Goal: Information Seeking & Learning: Find specific fact

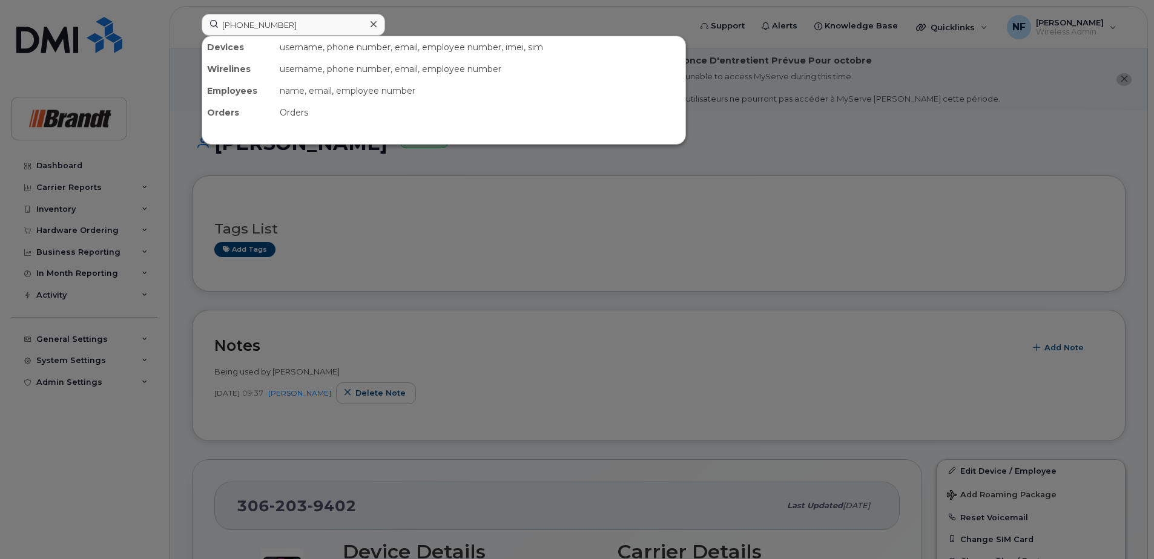
scroll to position [1029, 0]
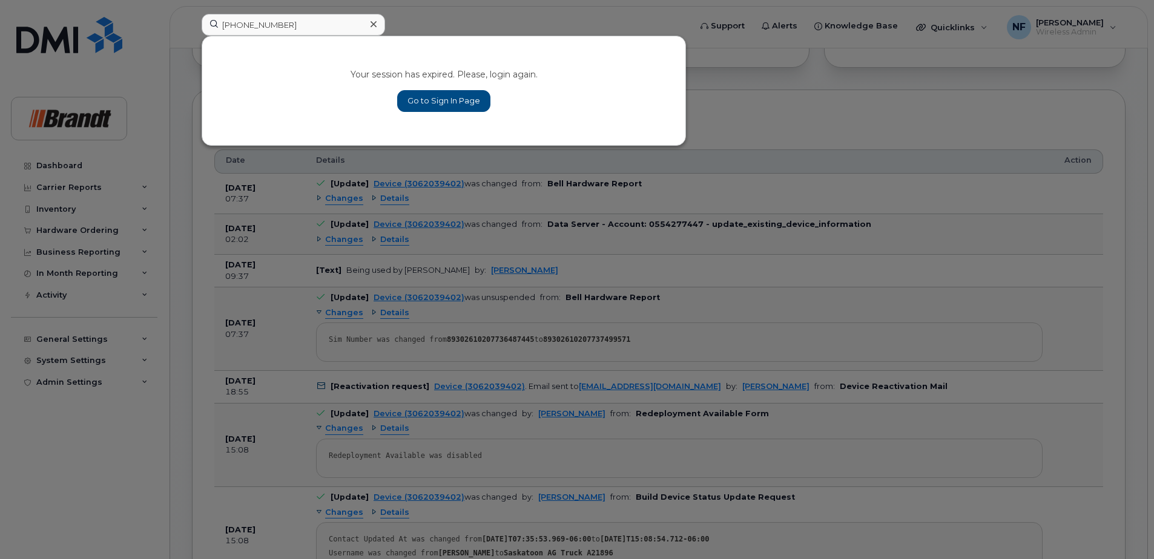
type input "418-327-7412"
click at [461, 105] on link "Go to Sign In Page" at bounding box center [443, 101] width 93 height 22
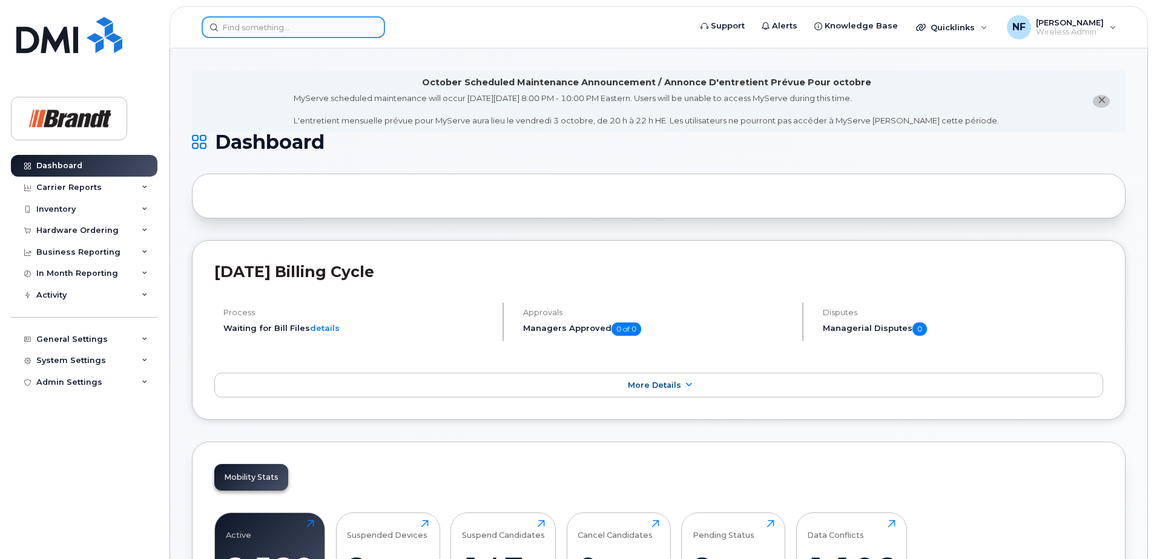
click at [263, 16] on input at bounding box center [293, 27] width 183 height 22
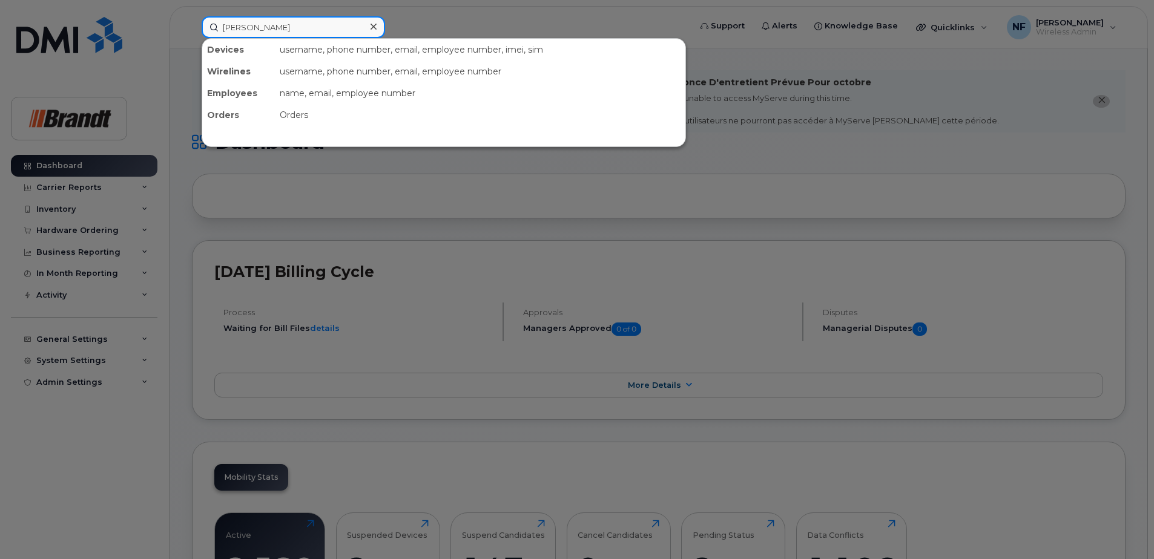
type input "noah sach"
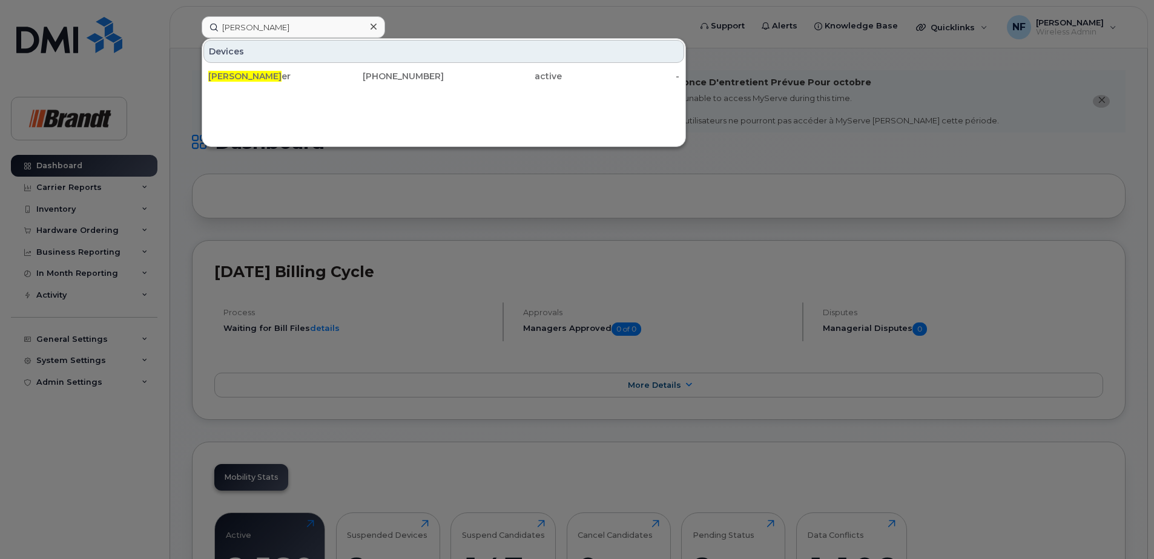
click at [314, 76] on div "Noah Sach er" at bounding box center [267, 76] width 118 height 12
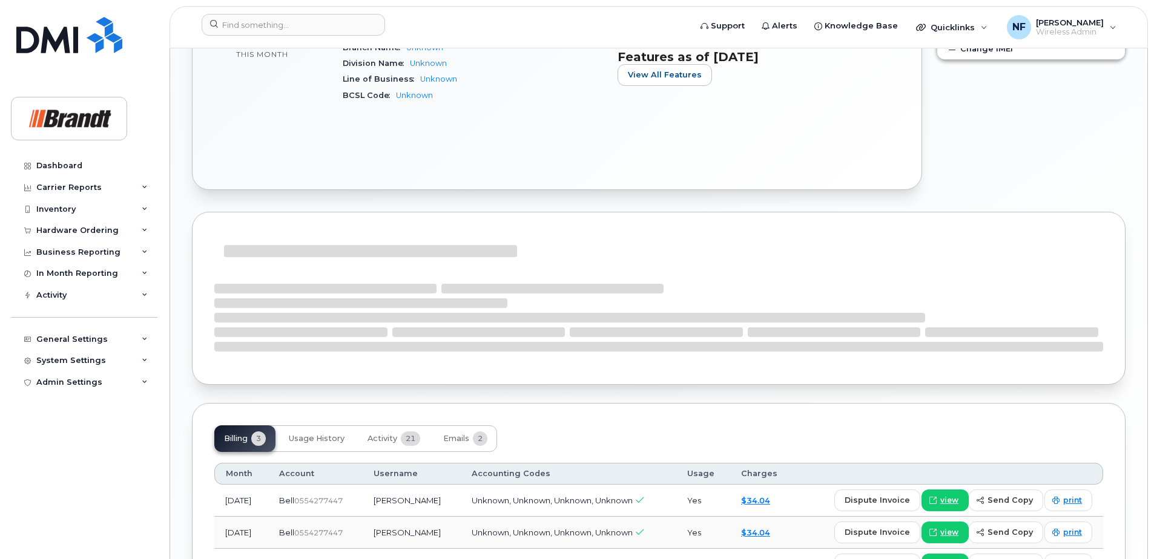
scroll to position [782, 0]
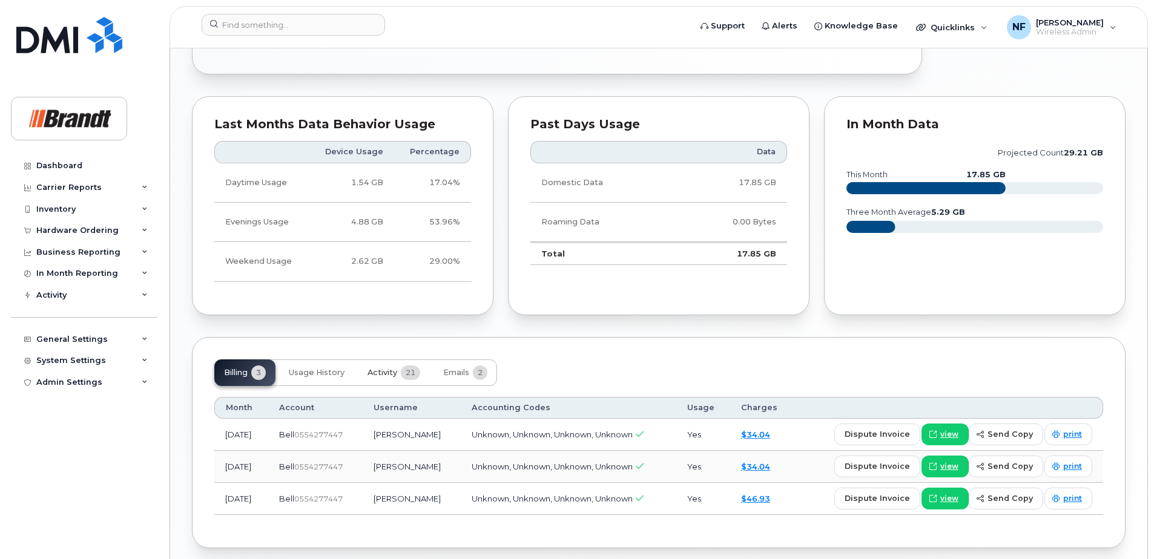
click at [395, 376] on span "Activity" at bounding box center [382, 373] width 30 height 10
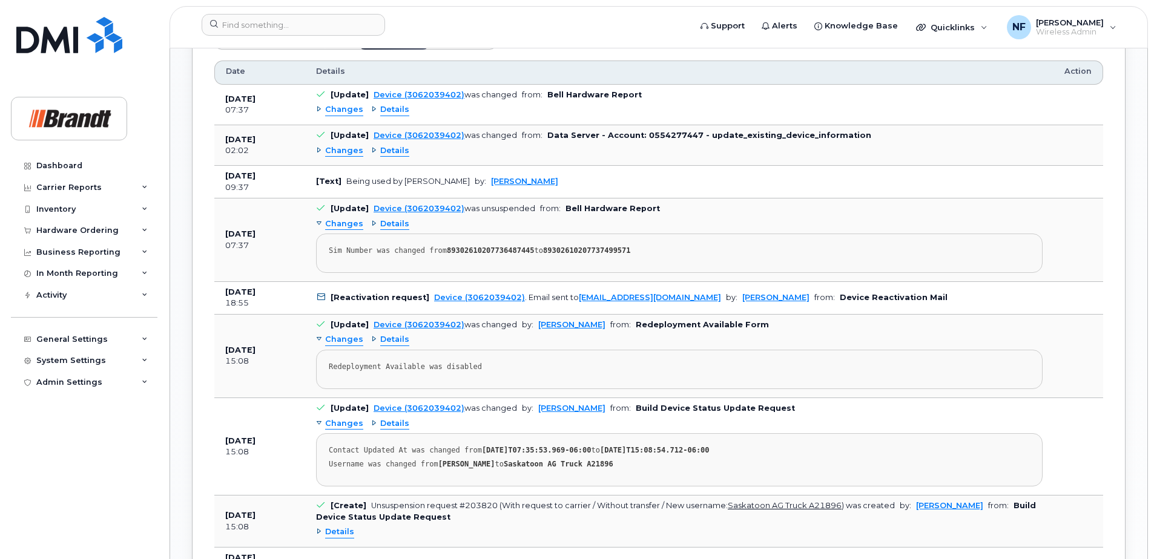
scroll to position [1179, 0]
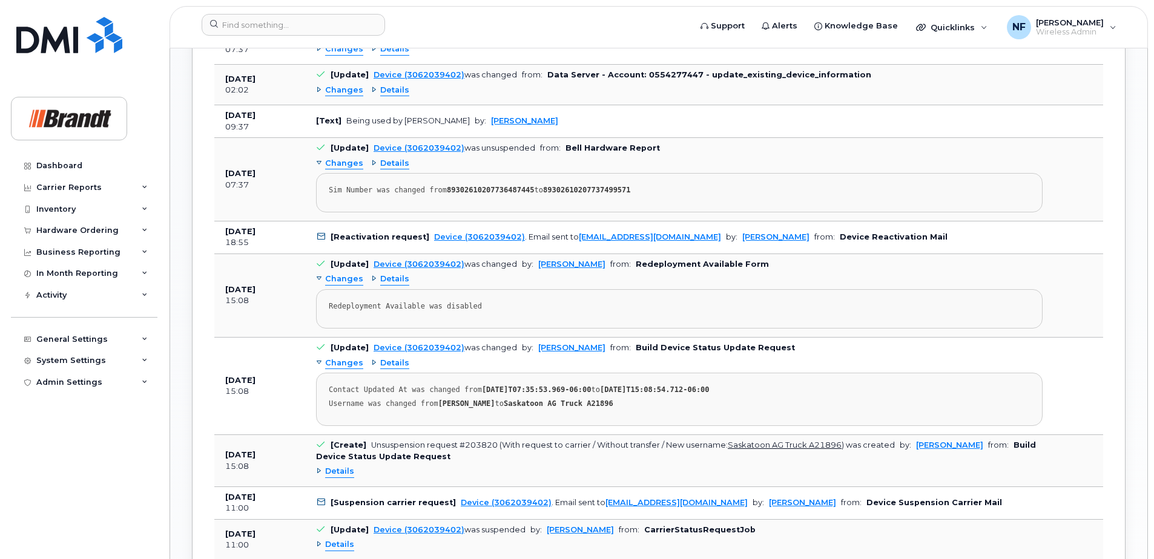
click at [372, 281] on div "Details" at bounding box center [390, 280] width 38 height 12
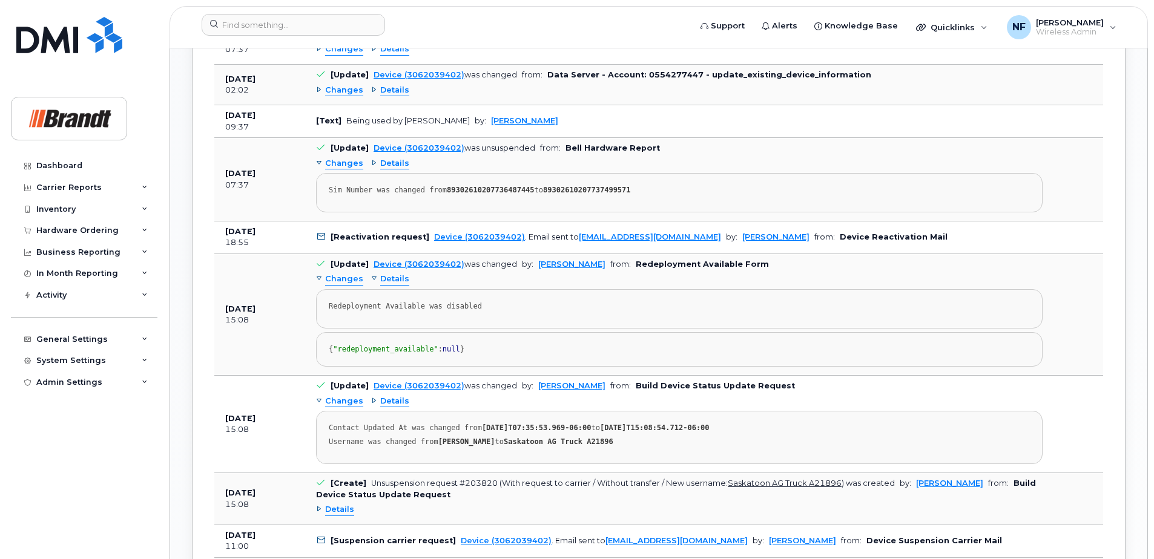
scroll to position [1118, 0]
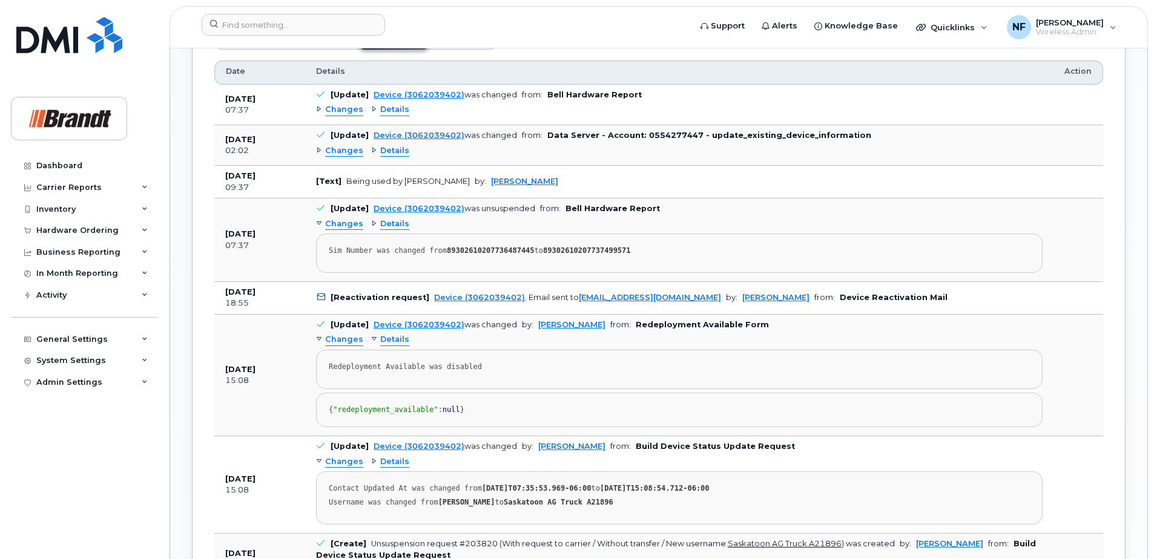
click at [380, 223] on span "Details" at bounding box center [394, 225] width 29 height 12
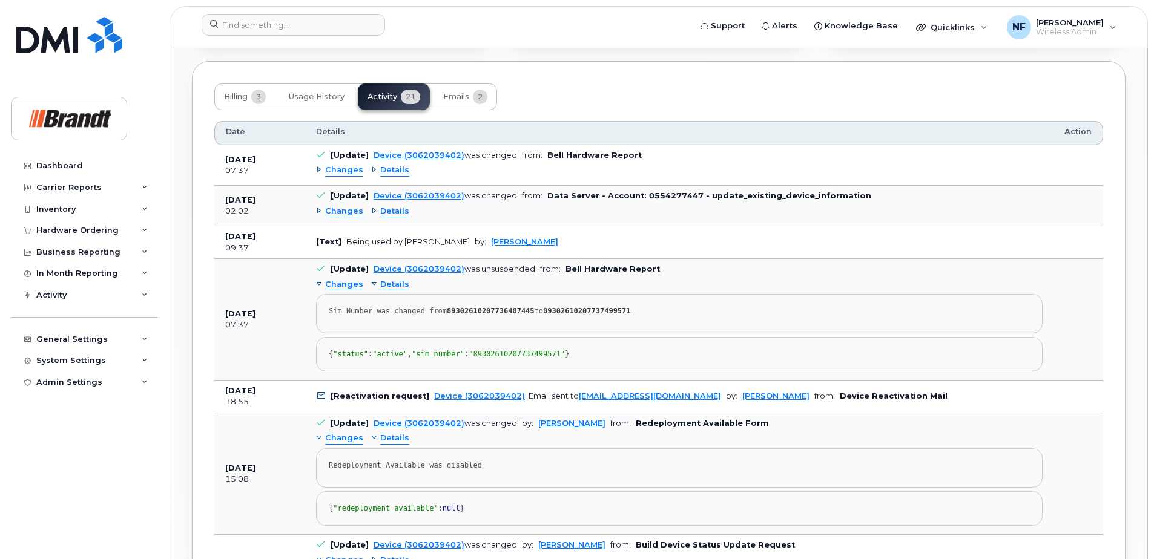
scroll to position [997, 0]
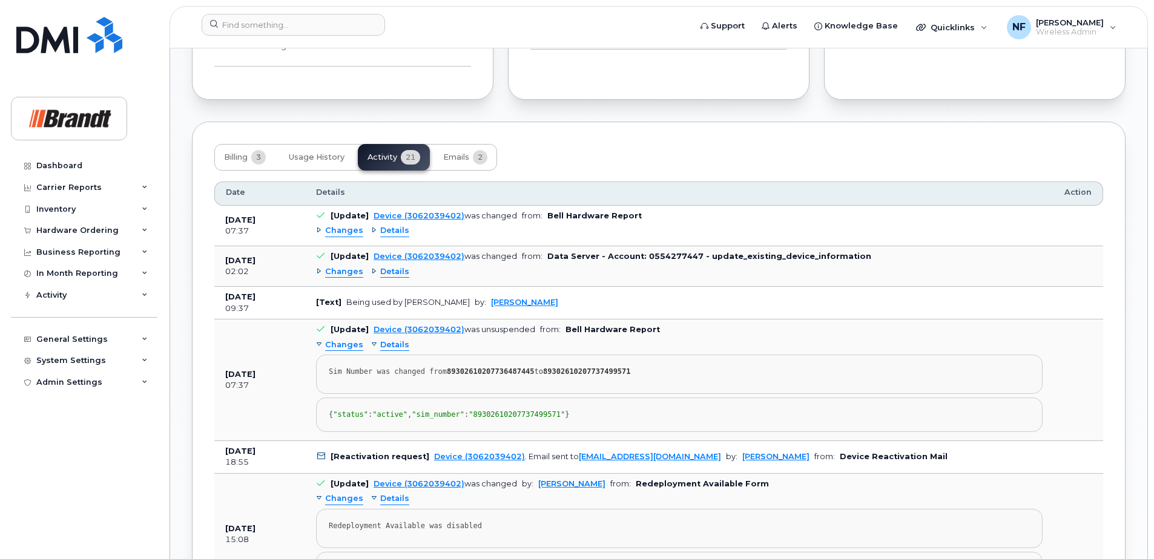
click at [371, 271] on div "Details" at bounding box center [390, 272] width 38 height 12
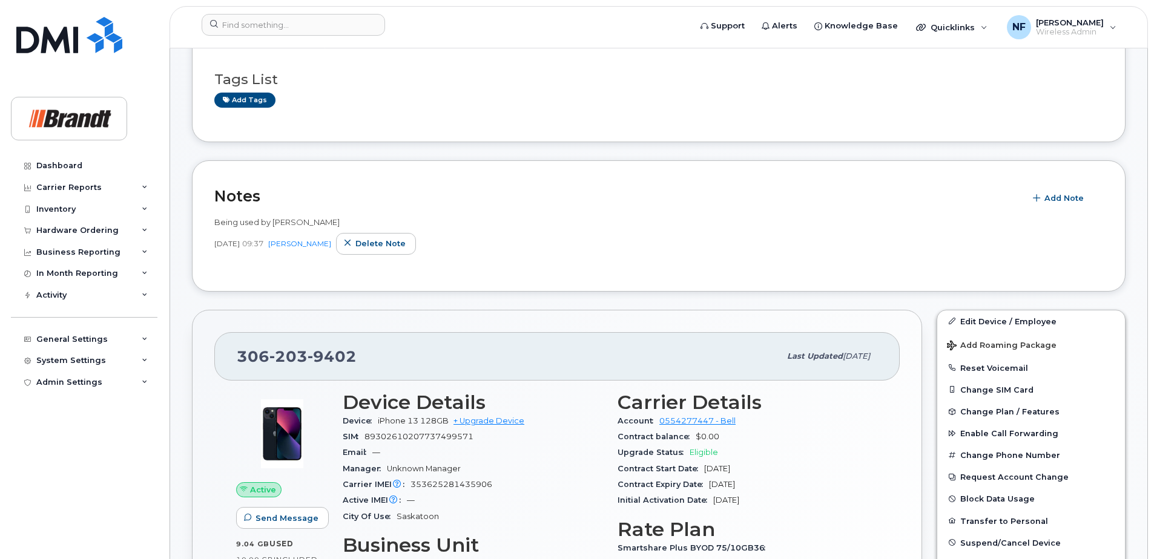
scroll to position [0, 0]
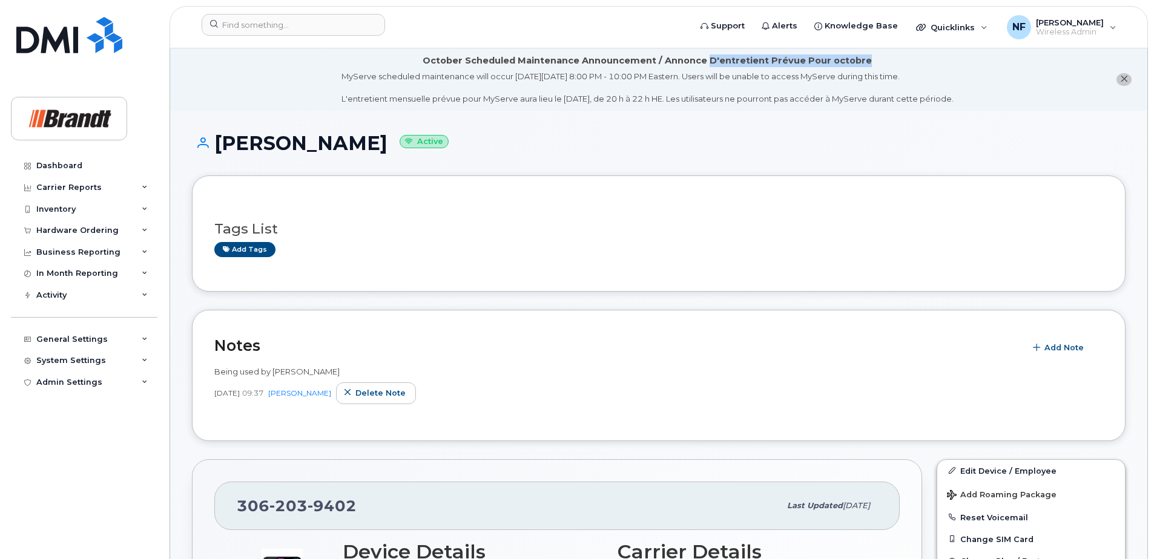
drag, startPoint x: 711, startPoint y: 59, endPoint x: 864, endPoint y: 63, distance: 153.2
click at [864, 63] on div "October Scheduled Maintenance Announcement / Annonce D'entretient Prévue Pour o…" at bounding box center [647, 60] width 449 height 13
drag, startPoint x: 864, startPoint y: 63, endPoint x: 815, endPoint y: 87, distance: 54.4
click at [815, 87] on div "MyServe scheduled maintenance will occur on Friday October 3rd, 8:00 PM - 10:00…" at bounding box center [647, 88] width 612 height 34
drag, startPoint x: 815, startPoint y: 76, endPoint x: 845, endPoint y: 76, distance: 29.7
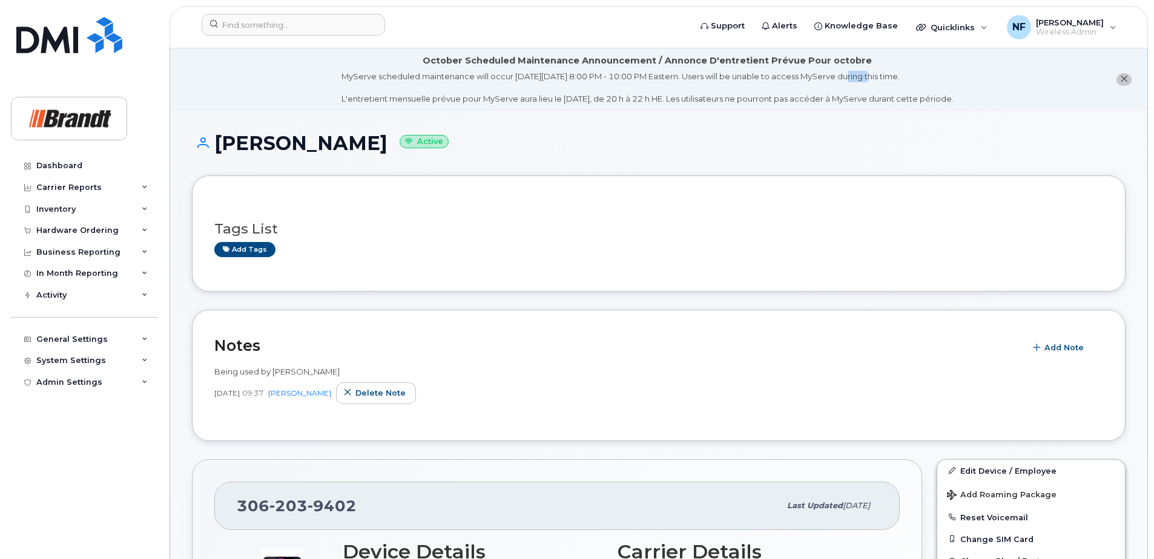
click at [845, 76] on div "MyServe scheduled maintenance will occur on Friday October 3rd, 8:00 PM - 10:00…" at bounding box center [647, 88] width 612 height 34
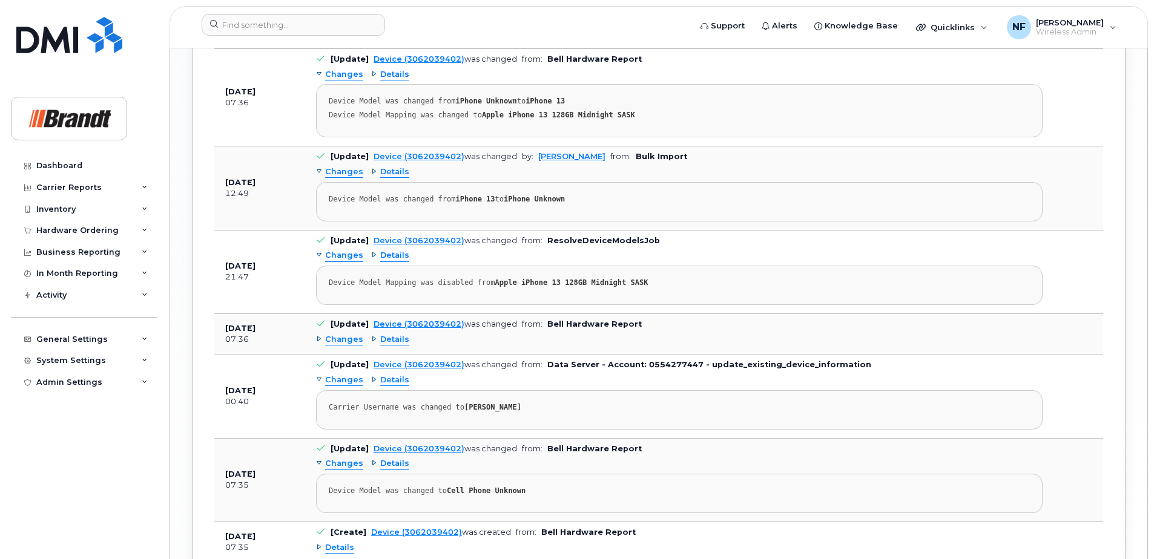
scroll to position [2308, 0]
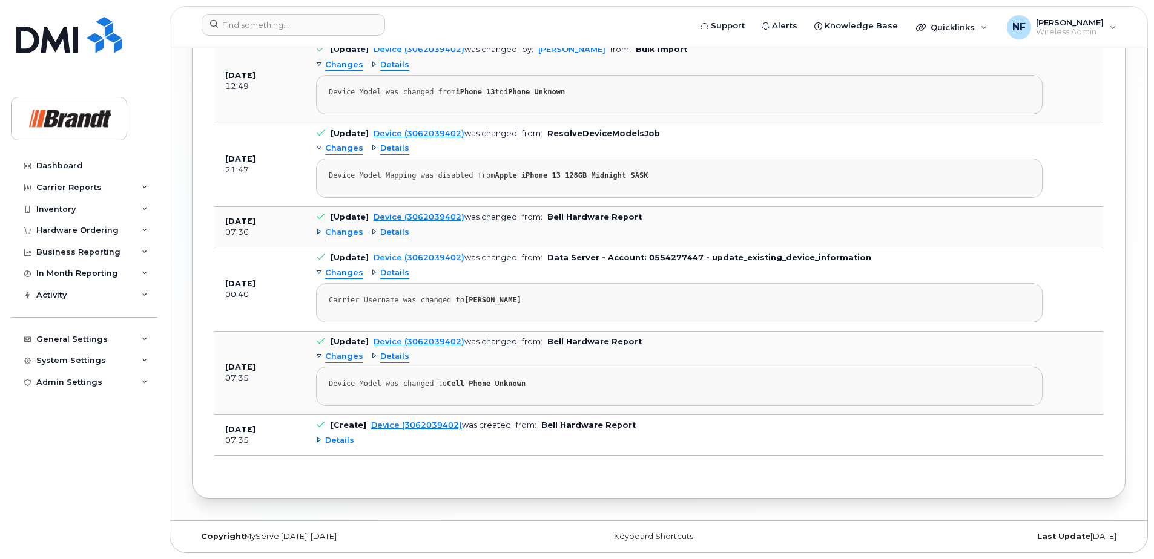
click at [371, 354] on div "Details" at bounding box center [390, 357] width 38 height 12
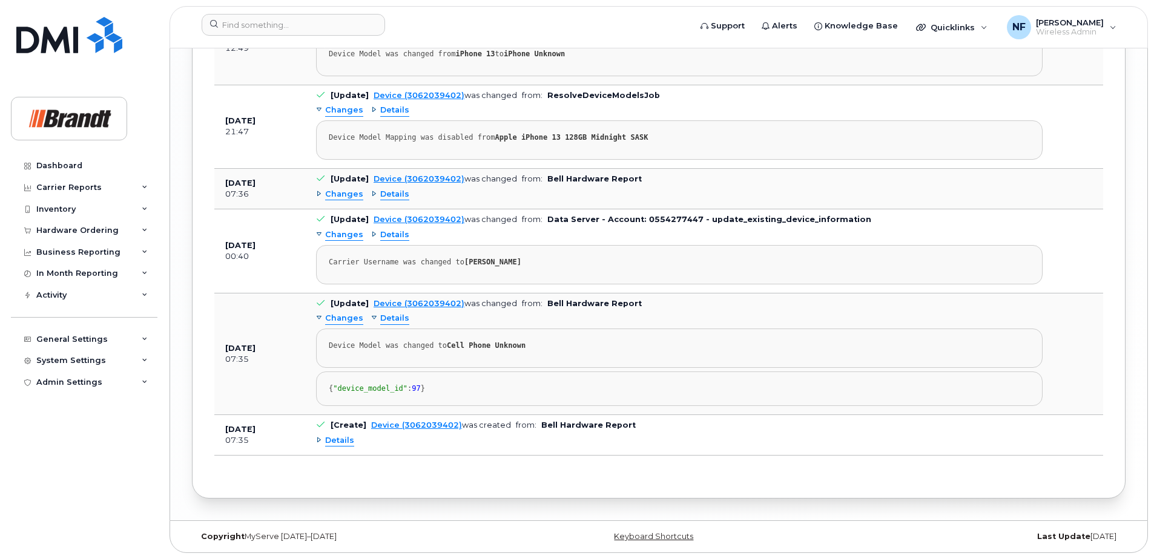
click at [371, 241] on div "Details" at bounding box center [390, 235] width 38 height 12
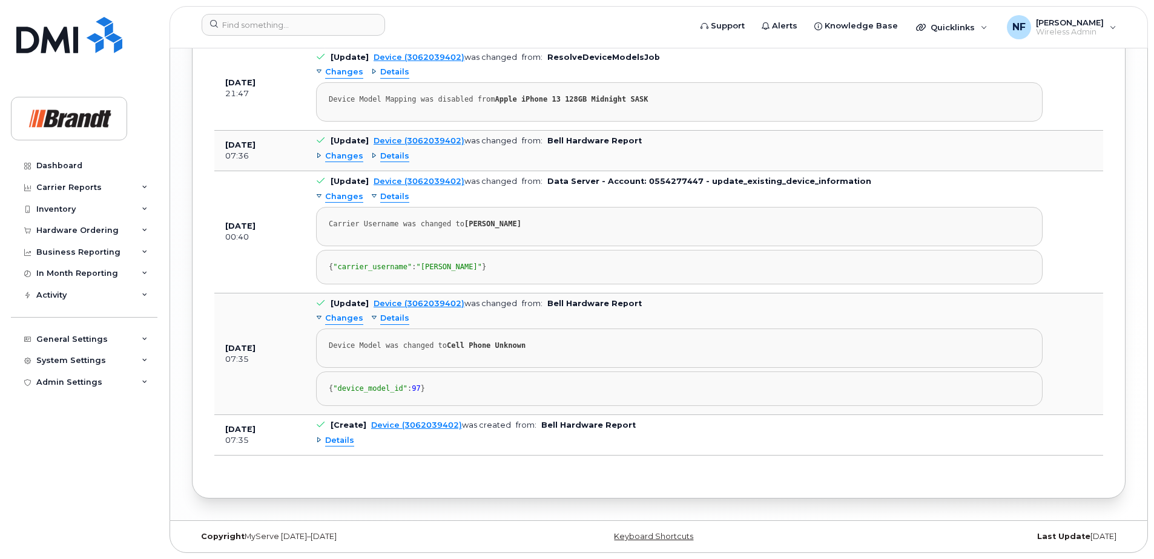
scroll to position [2247, 0]
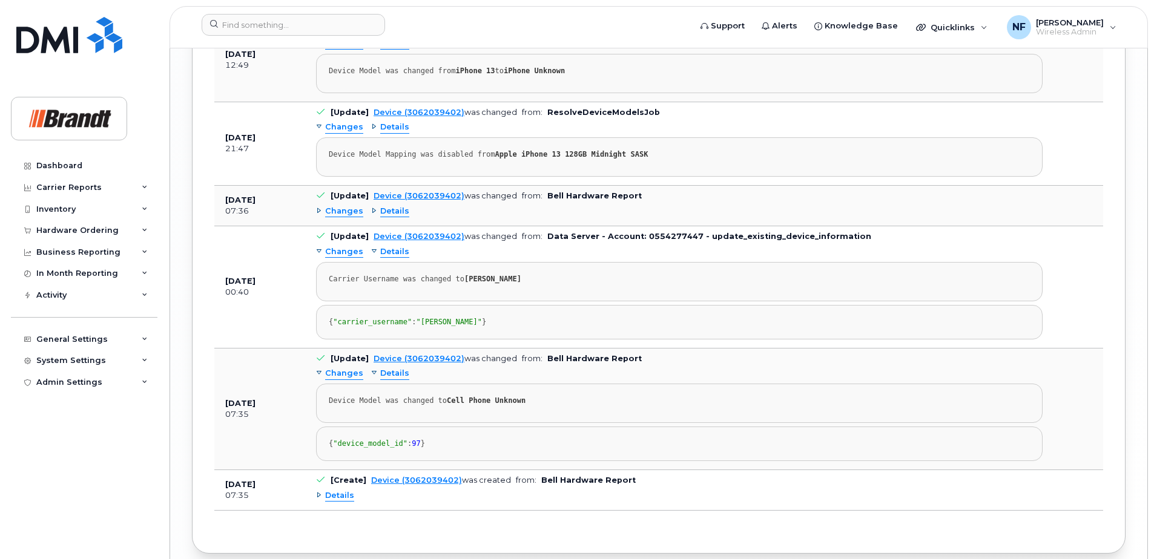
click at [375, 217] on div "Details" at bounding box center [390, 212] width 38 height 12
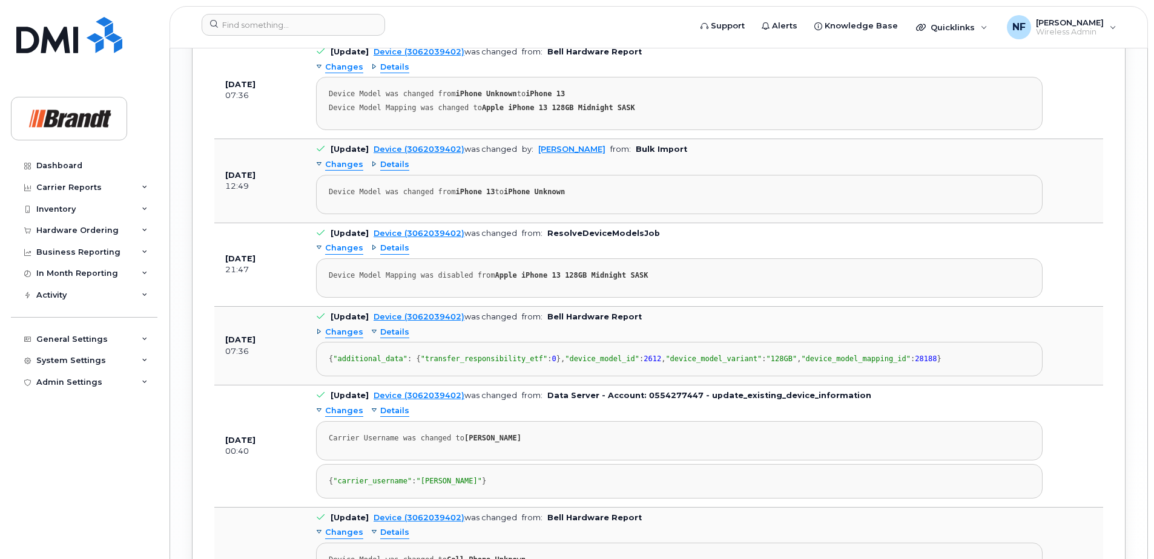
scroll to position [2066, 0]
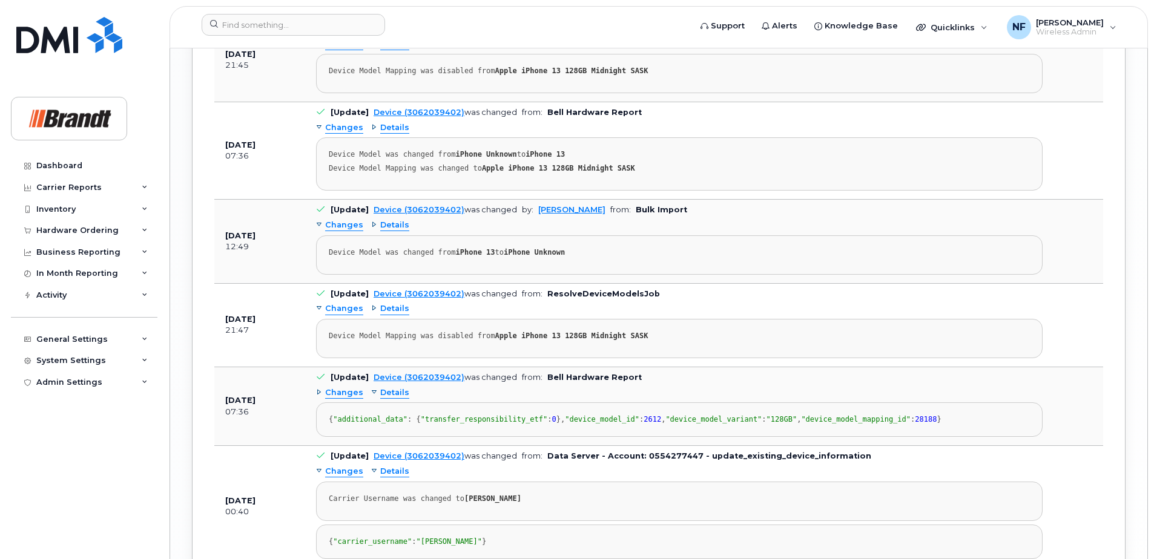
click at [373, 315] on div "Details" at bounding box center [390, 309] width 38 height 12
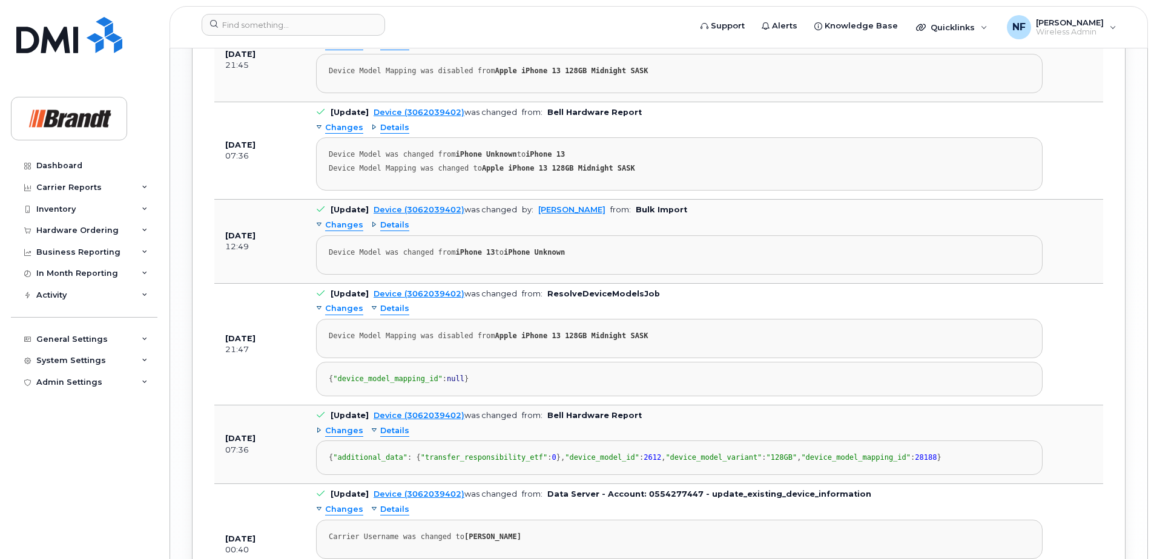
click at [373, 231] on div "Details" at bounding box center [390, 226] width 38 height 12
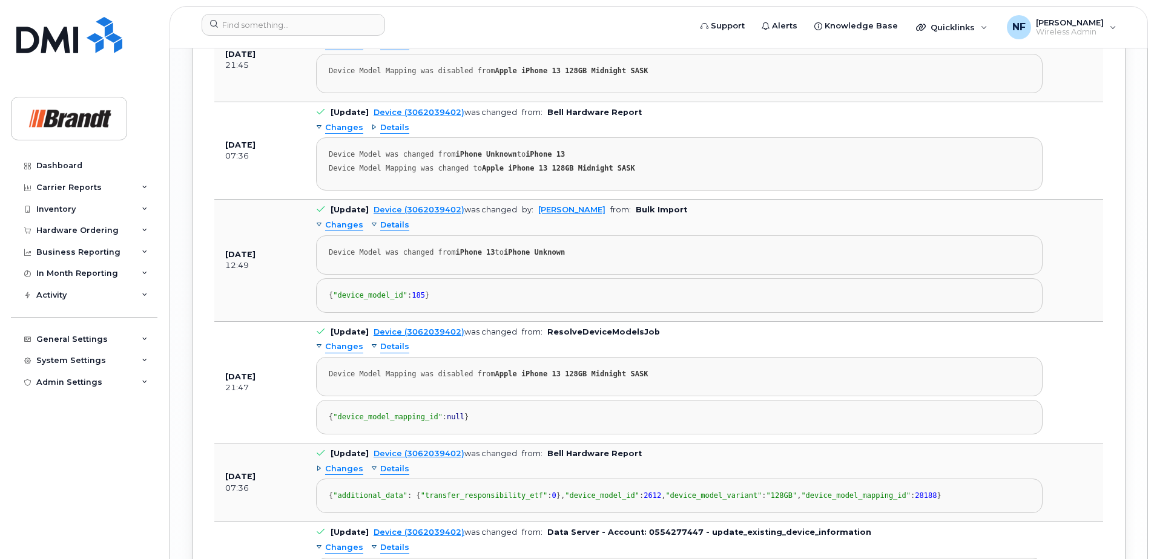
scroll to position [2005, 0]
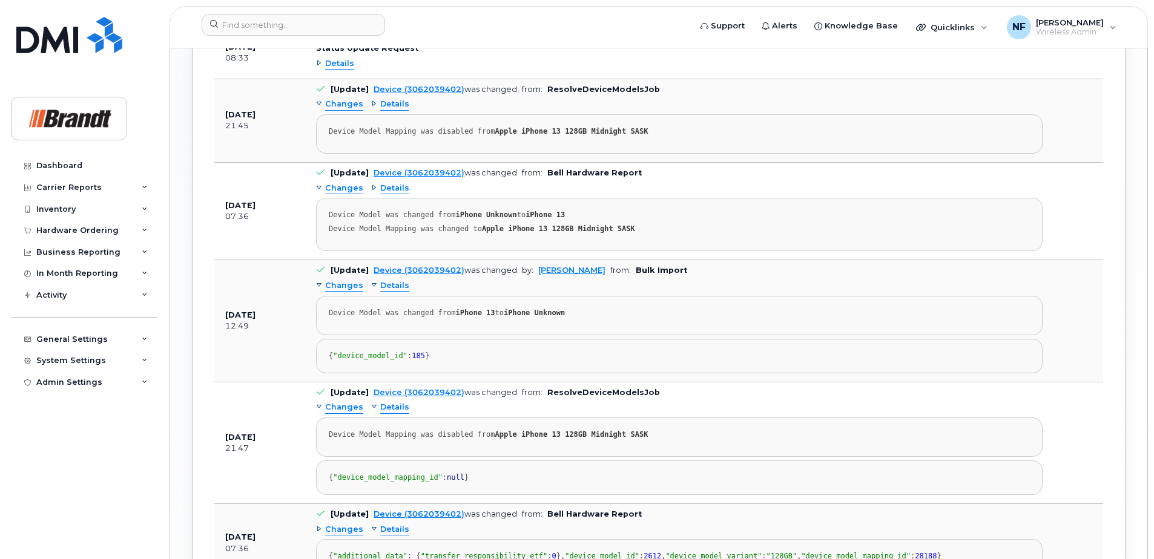
click at [371, 194] on div "Details" at bounding box center [390, 189] width 38 height 12
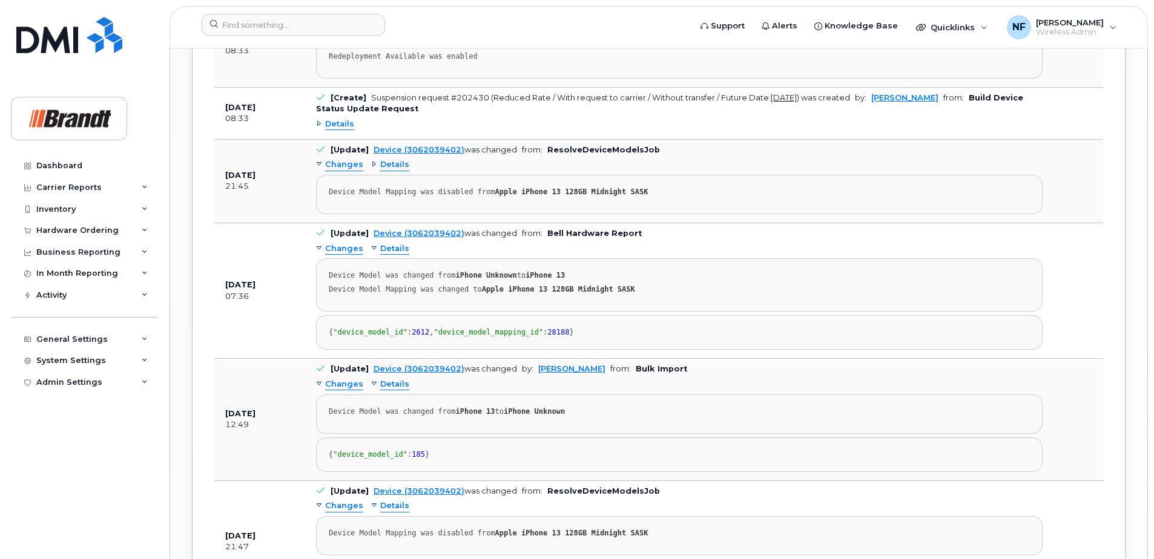
scroll to position [1884, 0]
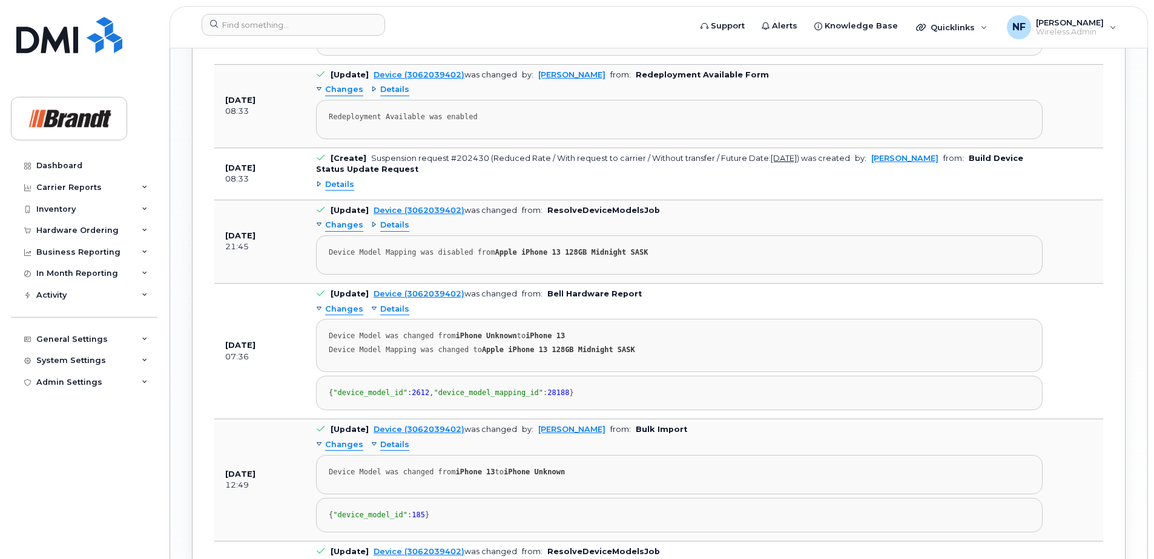
click at [373, 231] on div "Details" at bounding box center [390, 226] width 38 height 12
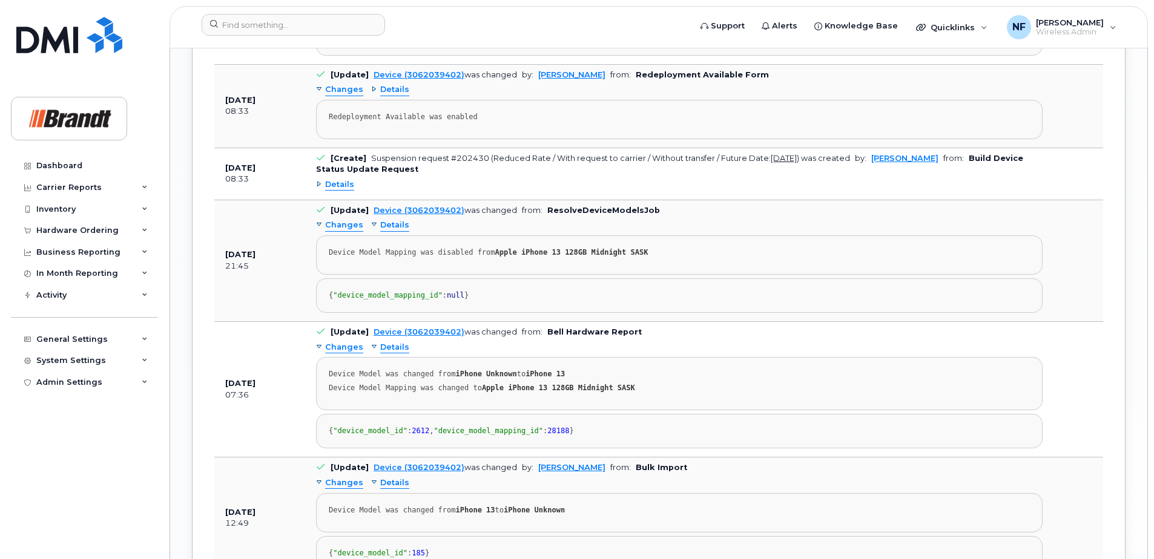
scroll to position [1823, 0]
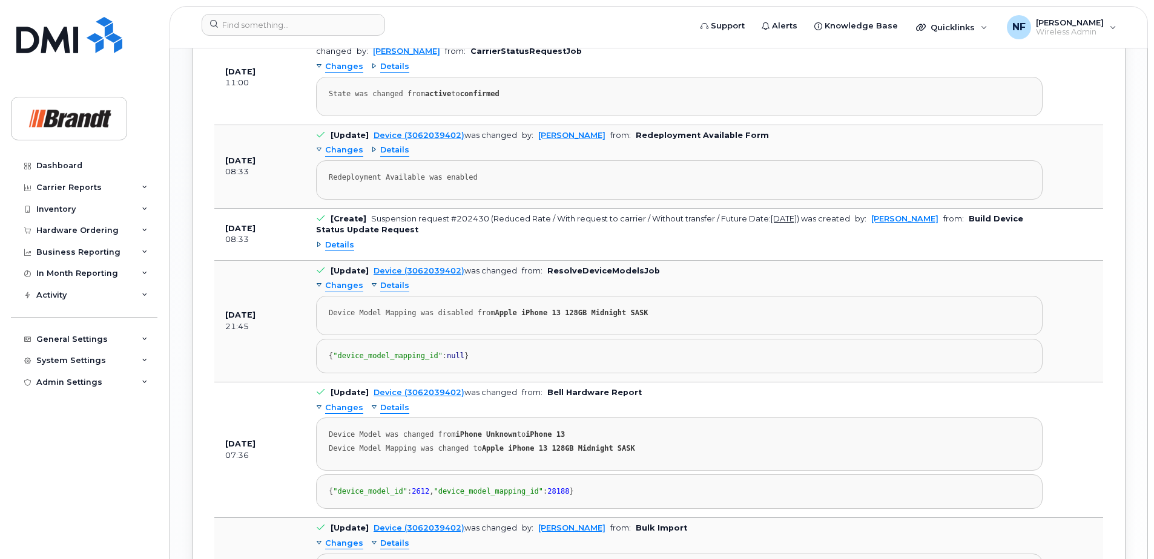
click at [328, 251] on span "Details" at bounding box center [339, 246] width 29 height 12
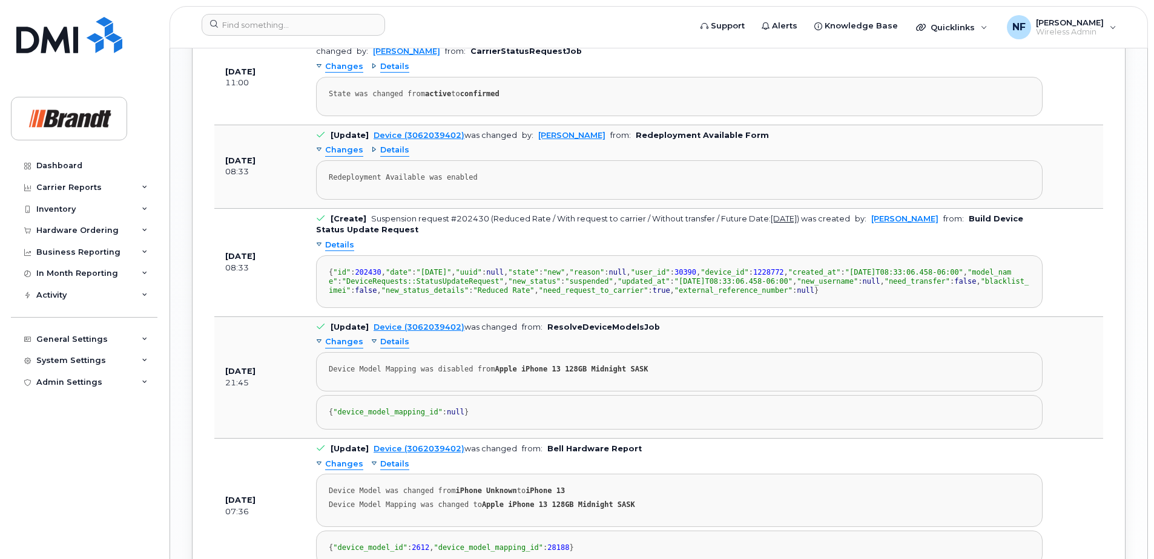
click at [373, 156] on div "Details" at bounding box center [390, 151] width 38 height 12
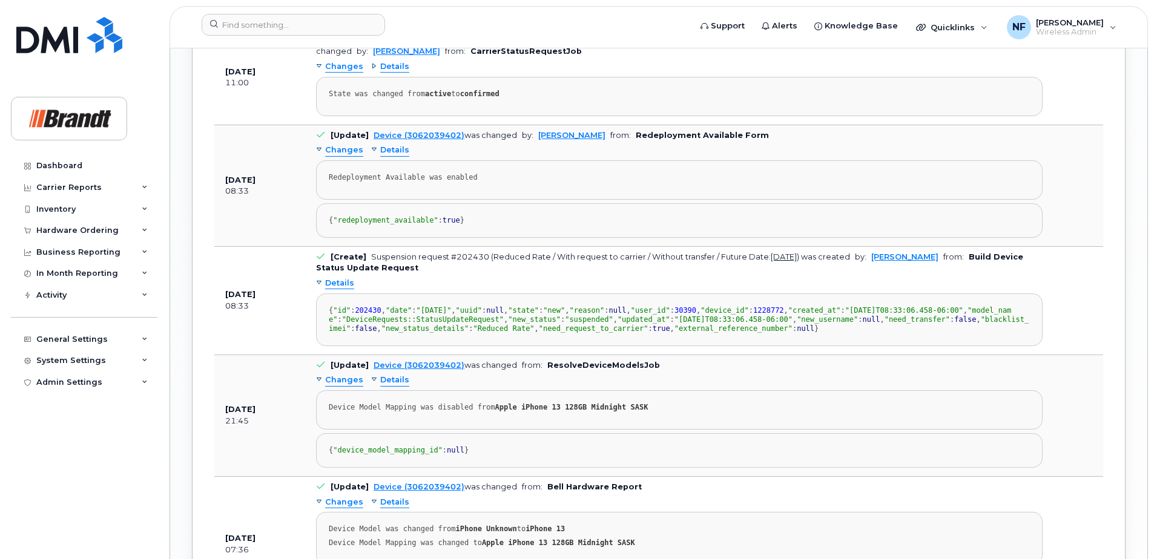
scroll to position [1702, 0]
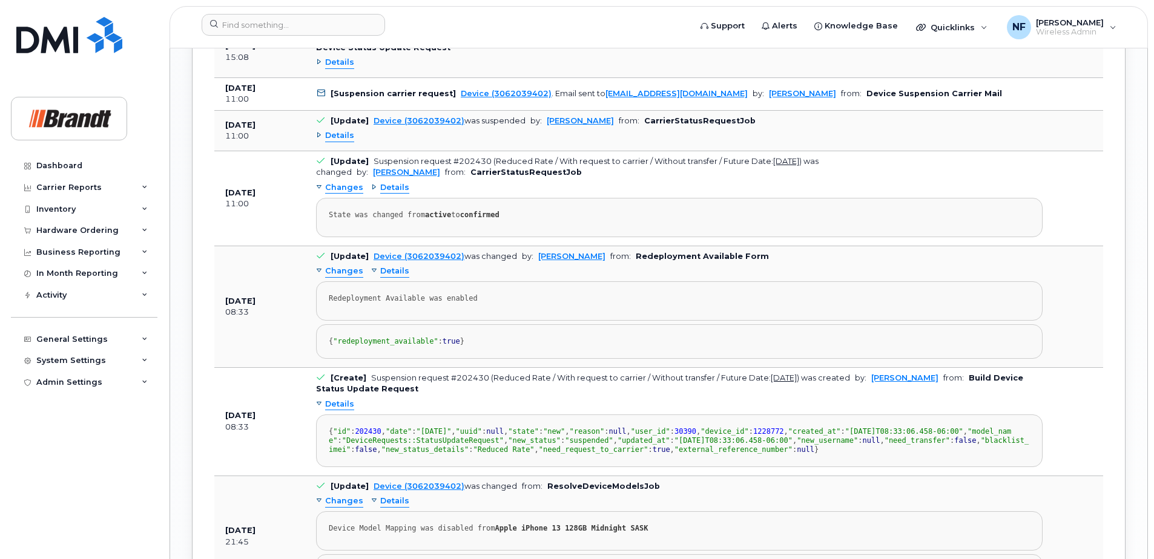
click at [383, 194] on span "Details" at bounding box center [394, 188] width 29 height 12
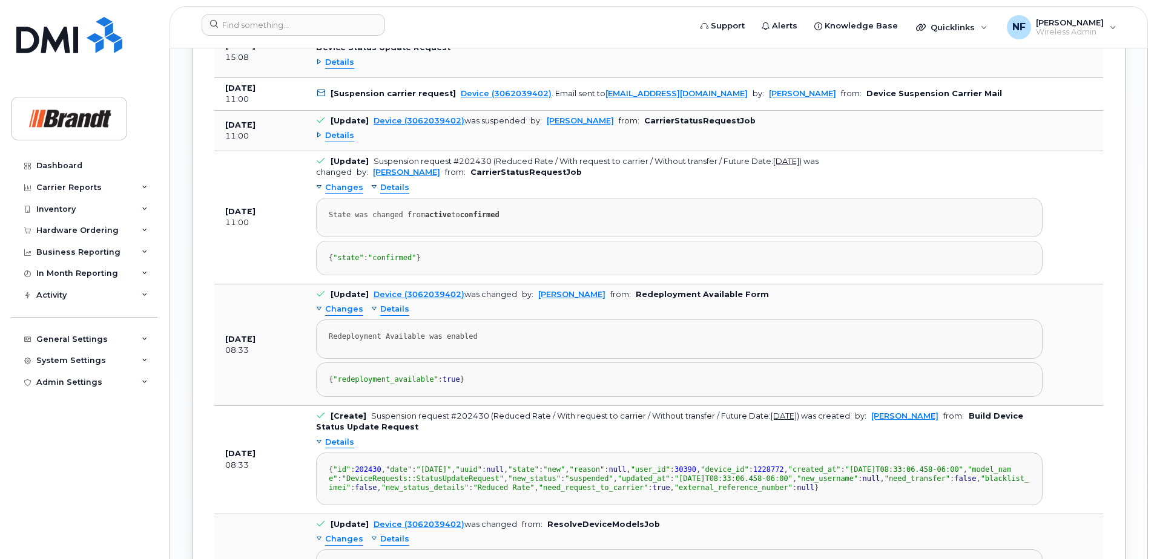
scroll to position [1642, 0]
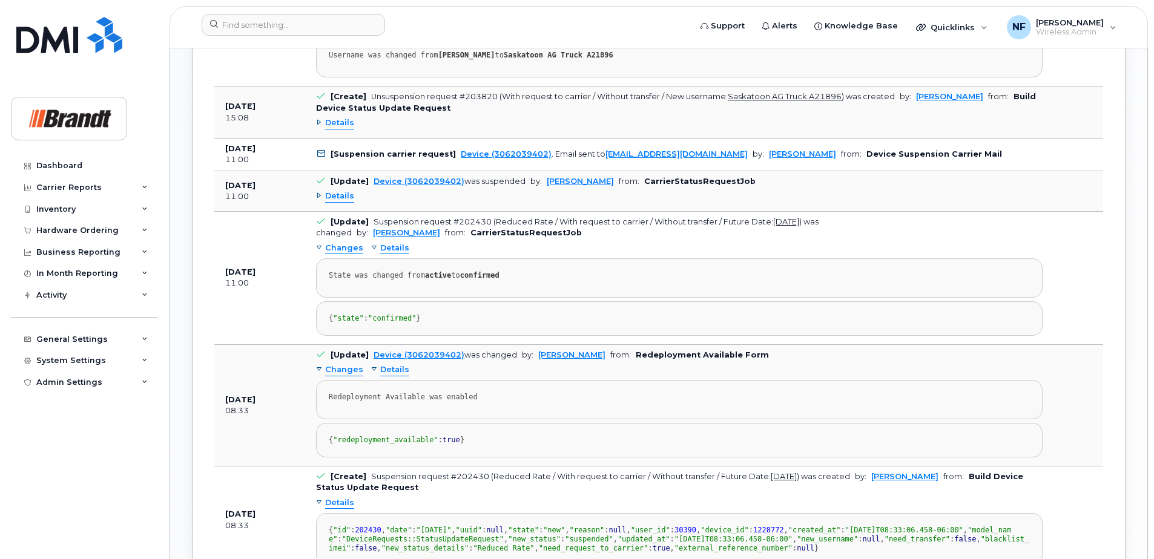
click at [317, 202] on div "Details" at bounding box center [335, 197] width 38 height 12
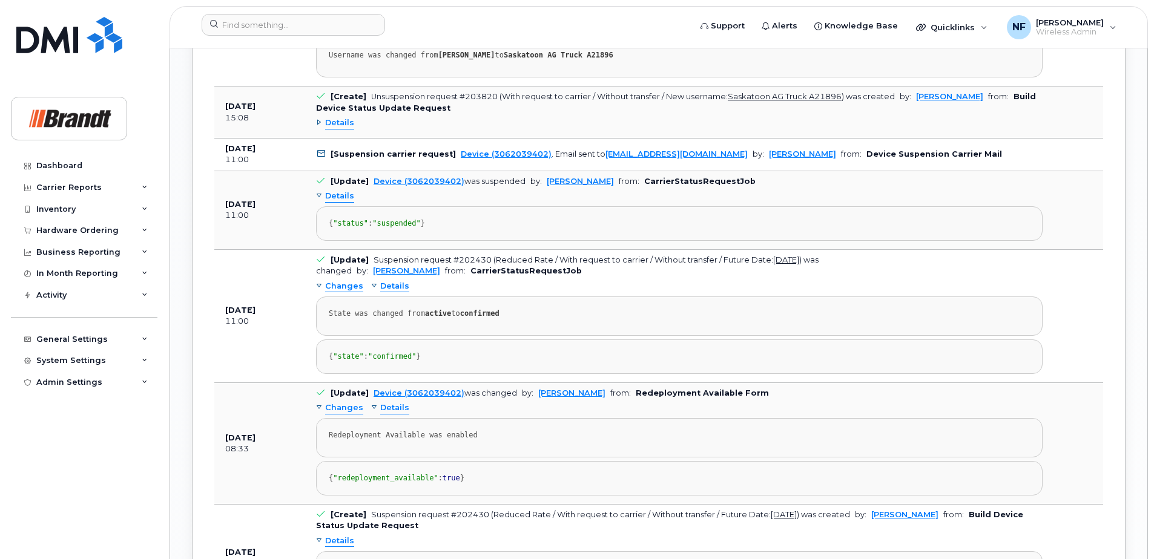
scroll to position [1521, 0]
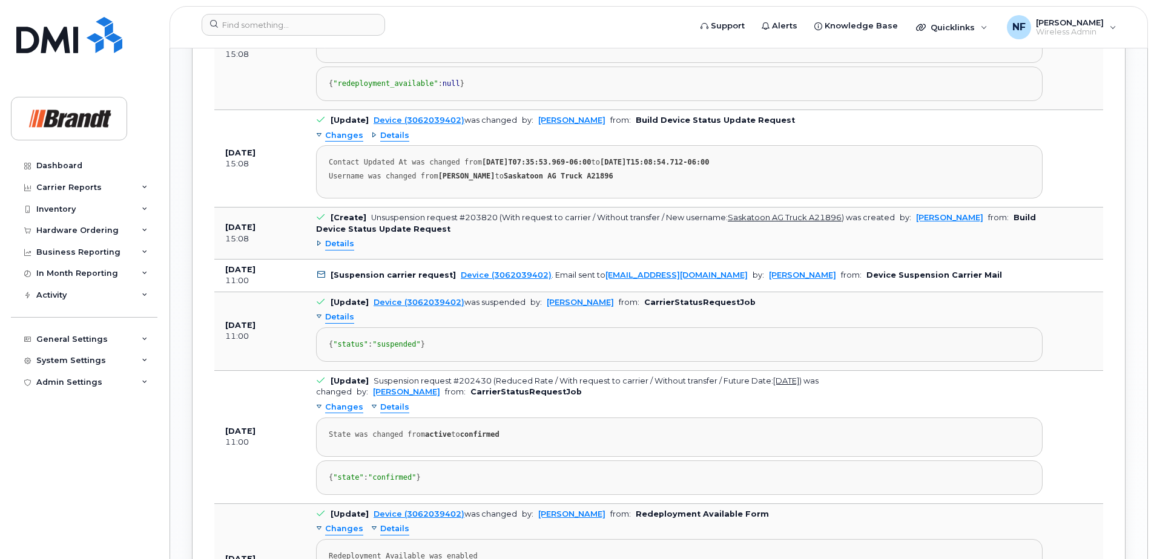
click at [371, 142] on div "Details" at bounding box center [390, 136] width 38 height 12
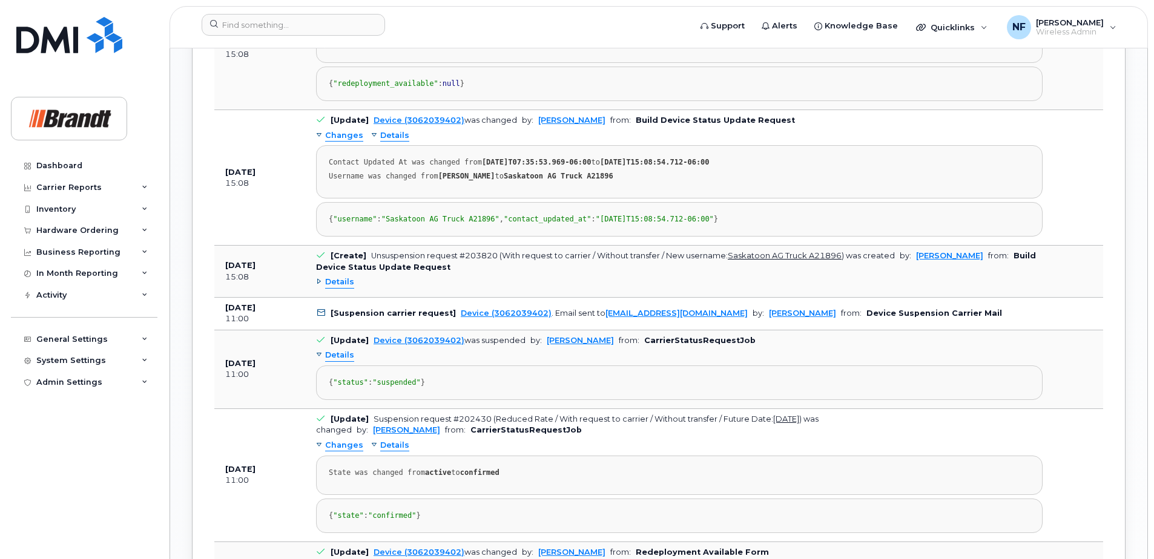
click at [320, 288] on div "Details" at bounding box center [335, 283] width 38 height 12
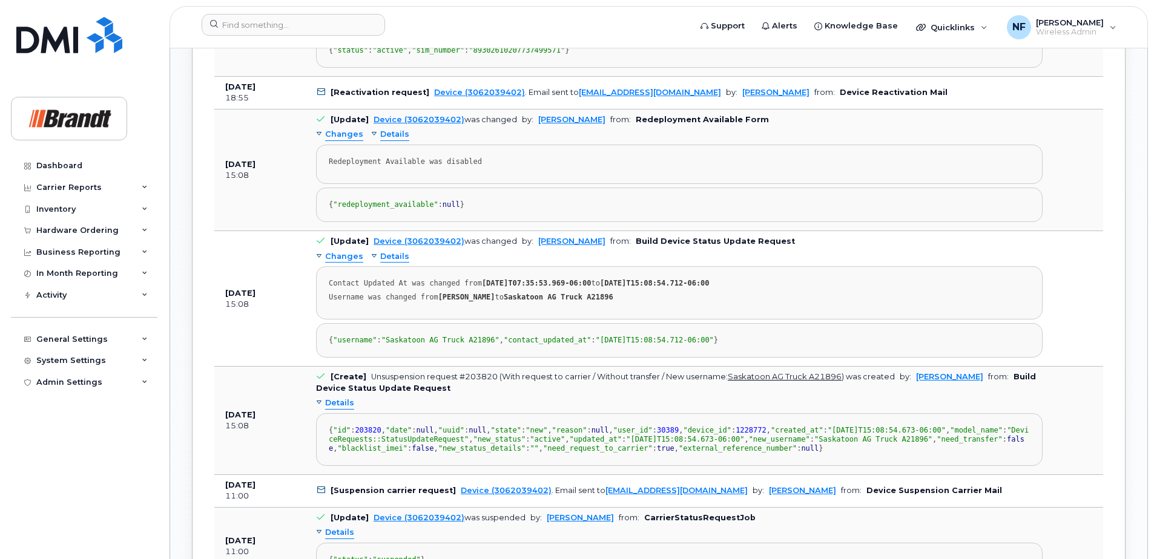
scroll to position [1218, 0]
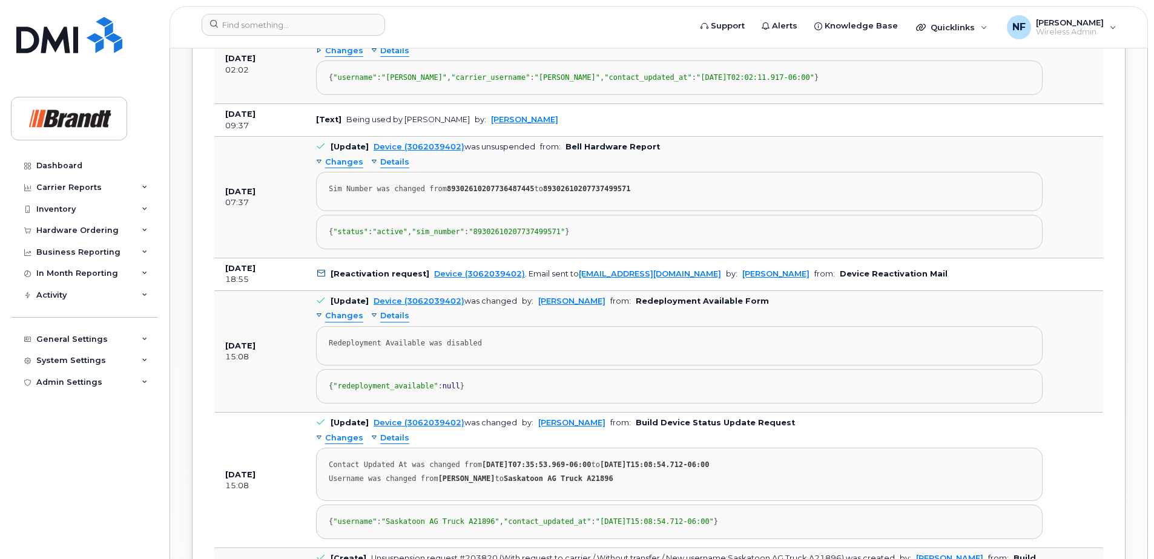
click at [372, 322] on div "Details" at bounding box center [390, 317] width 38 height 12
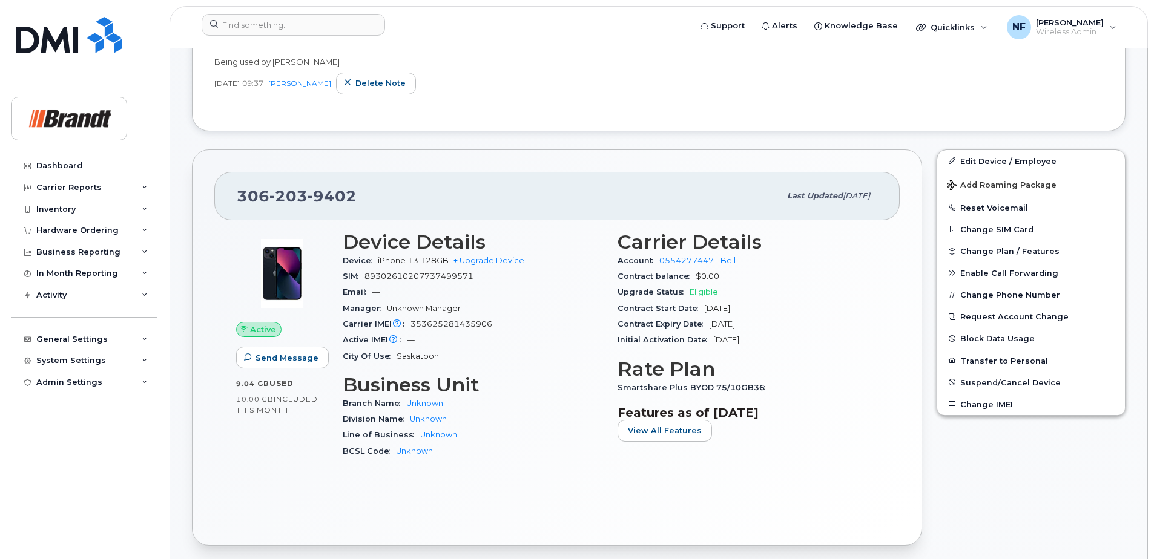
scroll to position [7, 0]
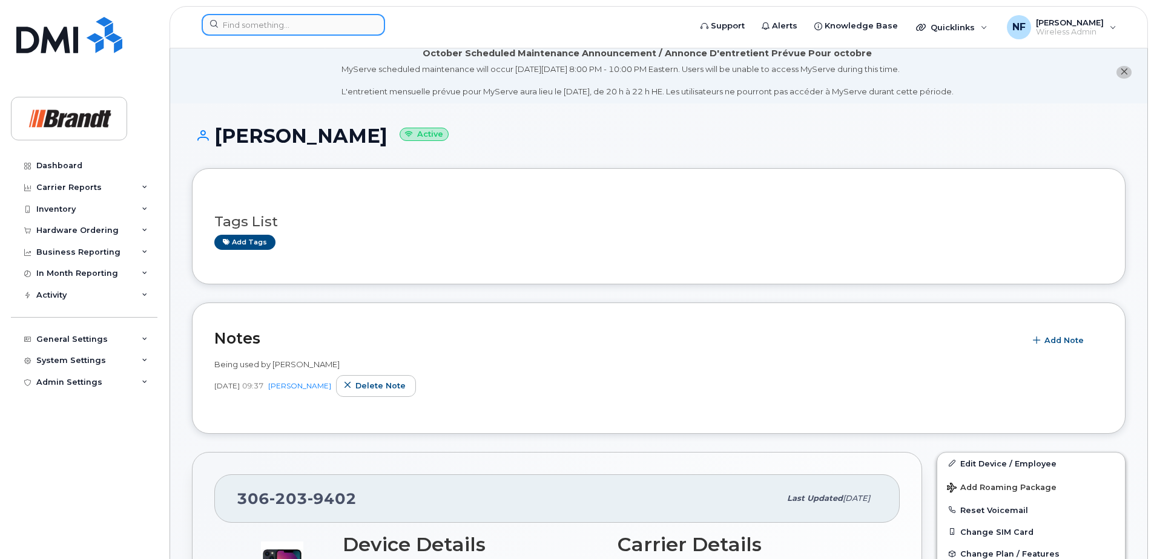
click at [291, 32] on input at bounding box center [293, 25] width 183 height 22
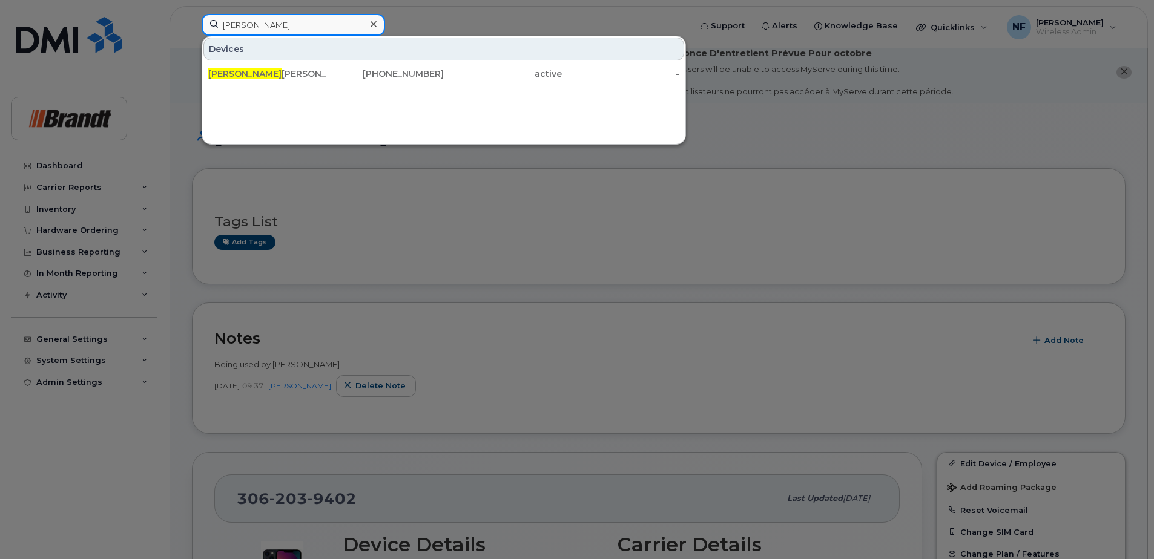
type input "mikaela"
click at [445, 82] on div "active" at bounding box center [503, 74] width 118 height 22
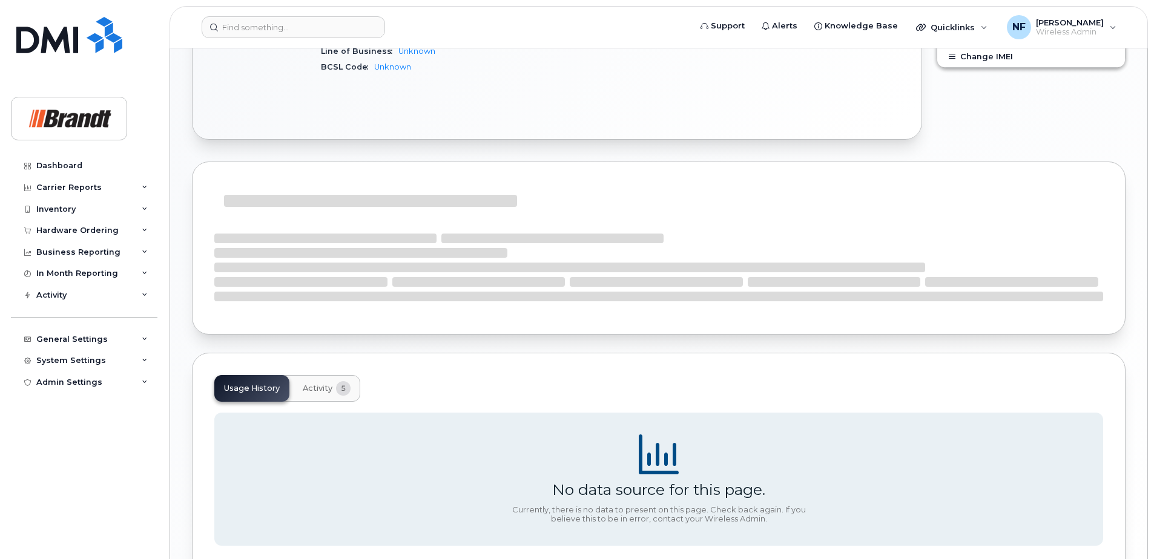
scroll to position [625, 0]
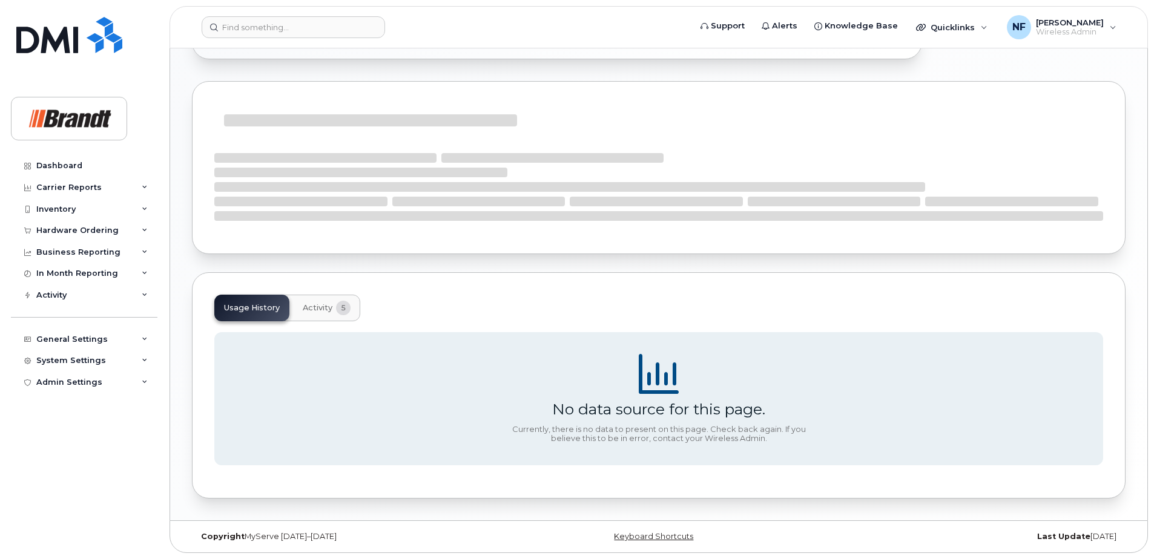
click at [318, 311] on span "Activity" at bounding box center [318, 308] width 30 height 10
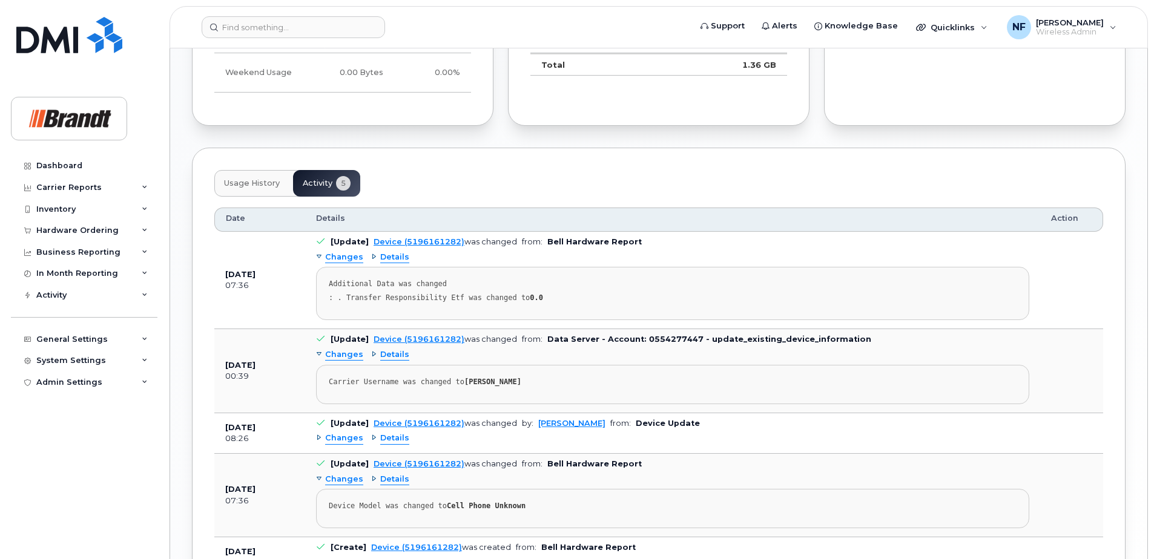
scroll to position [923, 0]
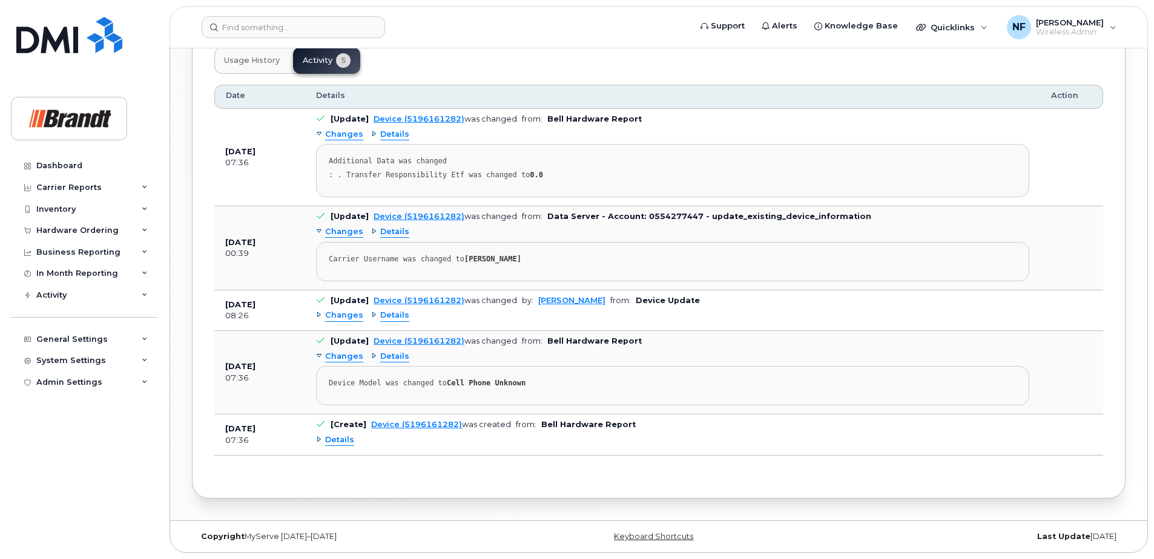
click at [373, 315] on div "Details" at bounding box center [390, 316] width 38 height 12
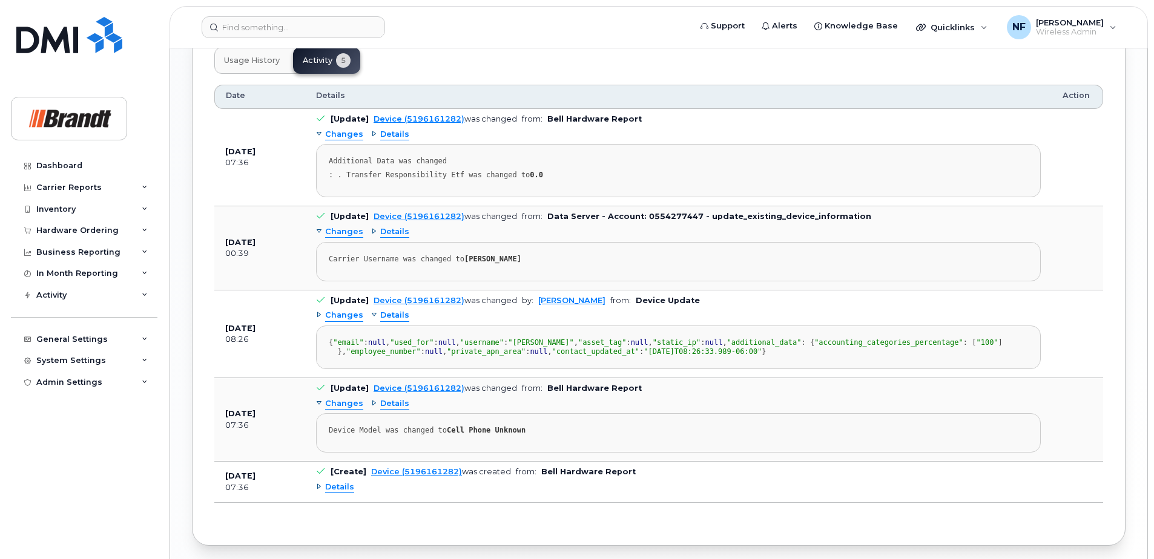
click at [371, 316] on div "Details" at bounding box center [390, 316] width 38 height 12
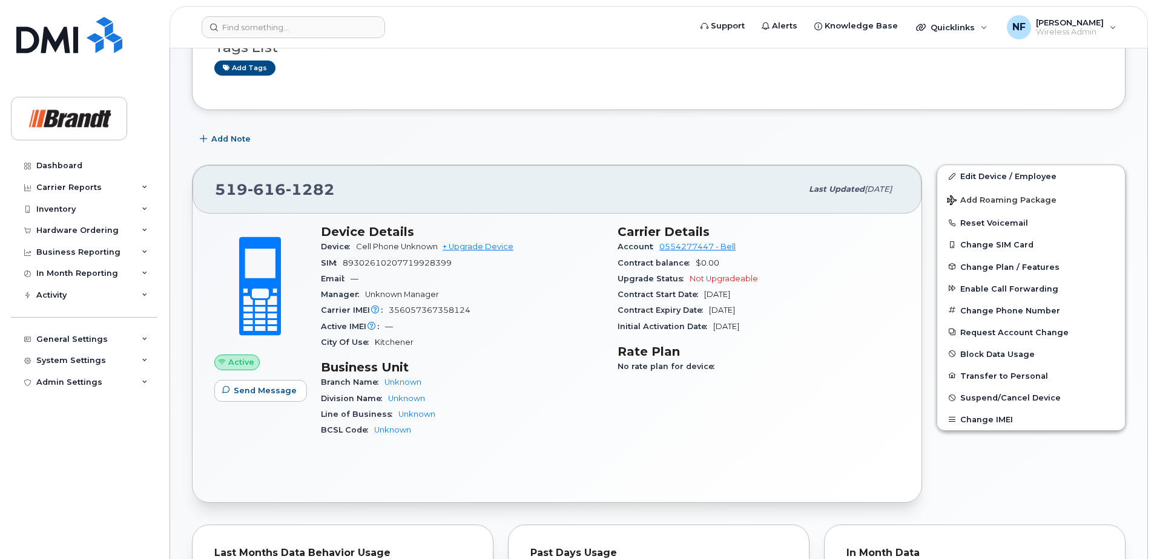
scroll to position [0, 0]
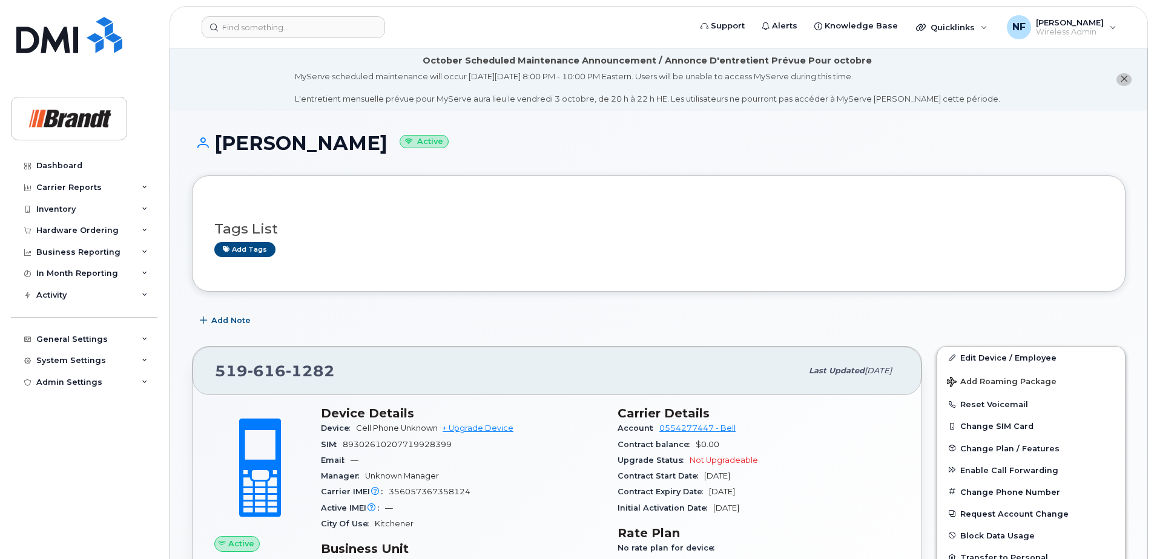
click at [315, 366] on span "1282" at bounding box center [310, 371] width 49 height 18
copy span "519 616 1282"
click at [267, 33] on input at bounding box center [293, 27] width 183 height 22
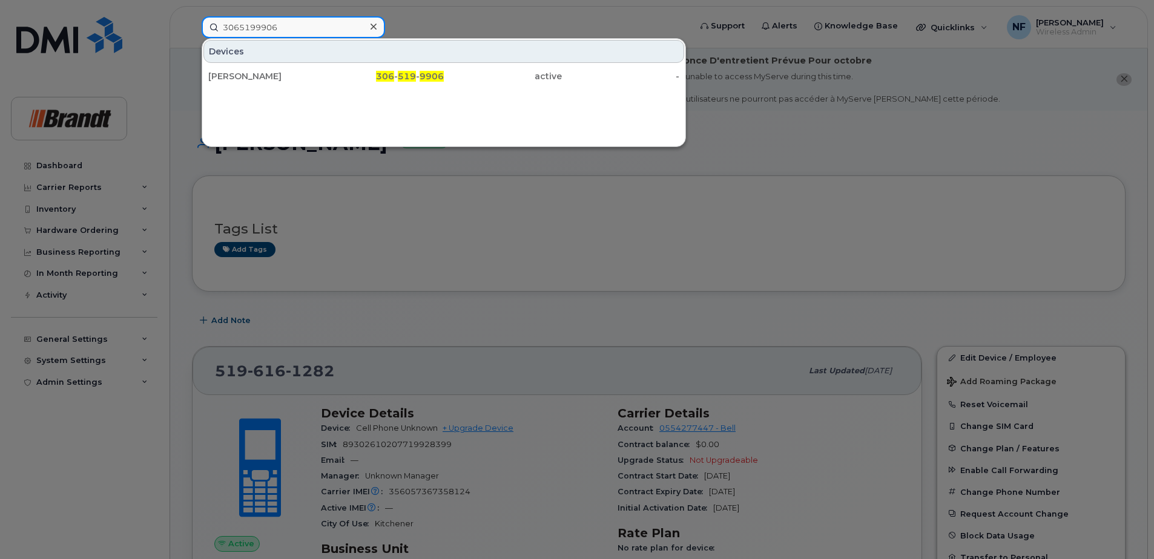
type input "3065199906"
click at [375, 27] on icon at bounding box center [373, 27] width 6 height 10
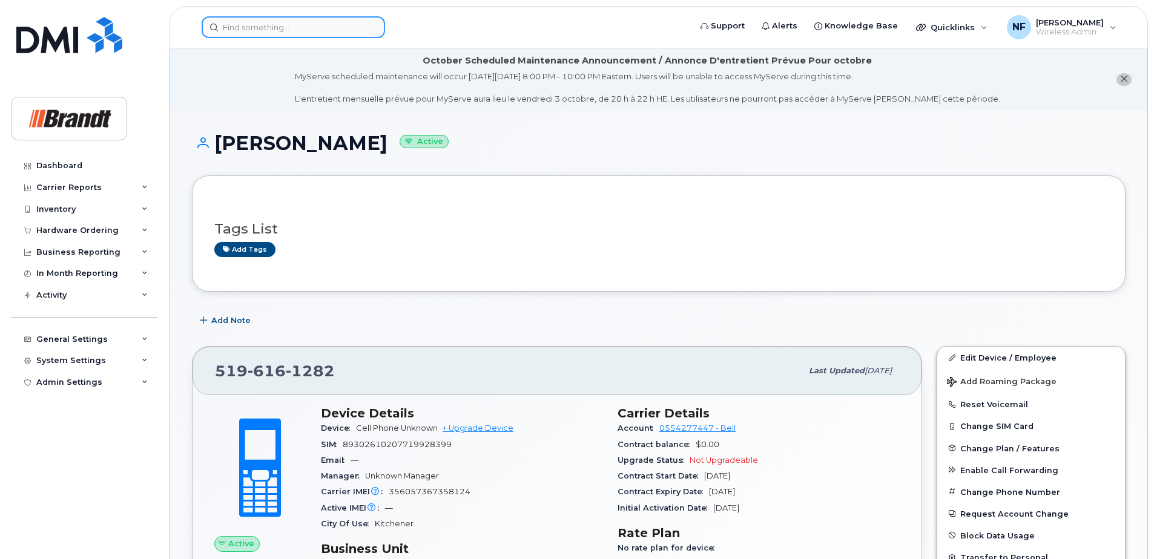
click at [370, 27] on div at bounding box center [293, 27] width 183 height 22
paste input "6048167930"
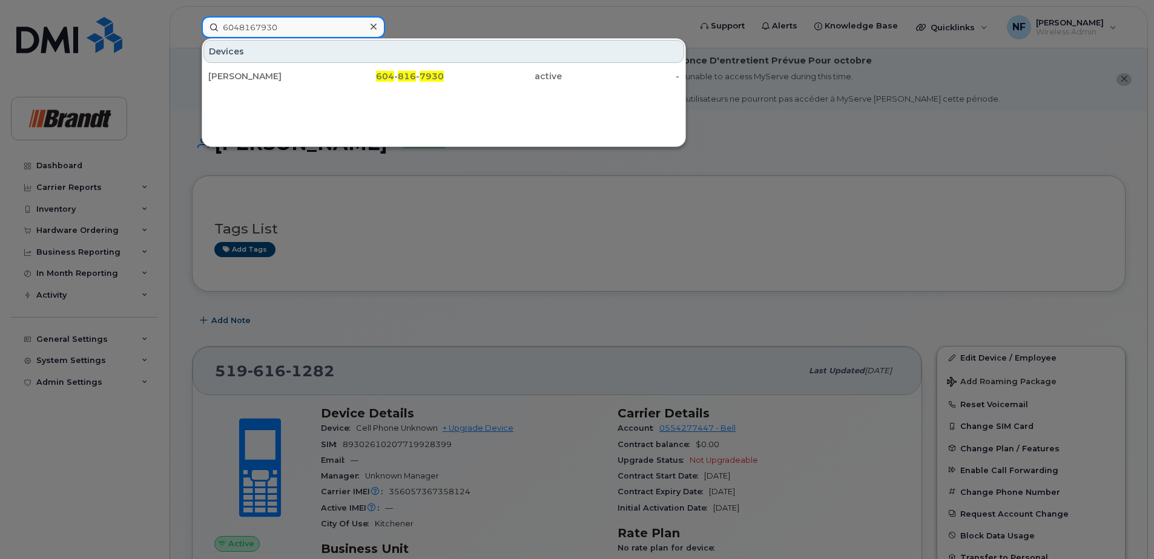
type input "6048167930"
drag, startPoint x: 269, startPoint y: 72, endPoint x: 139, endPoint y: 74, distance: 129.6
click at [269, 72] on div "[PERSON_NAME]" at bounding box center [267, 76] width 118 height 12
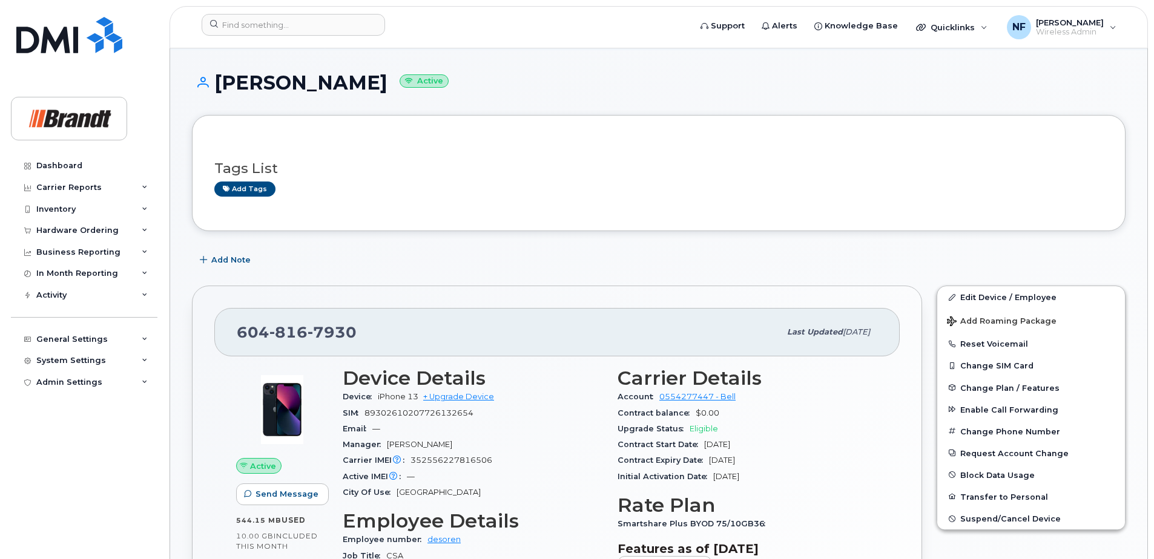
scroll to position [182, 0]
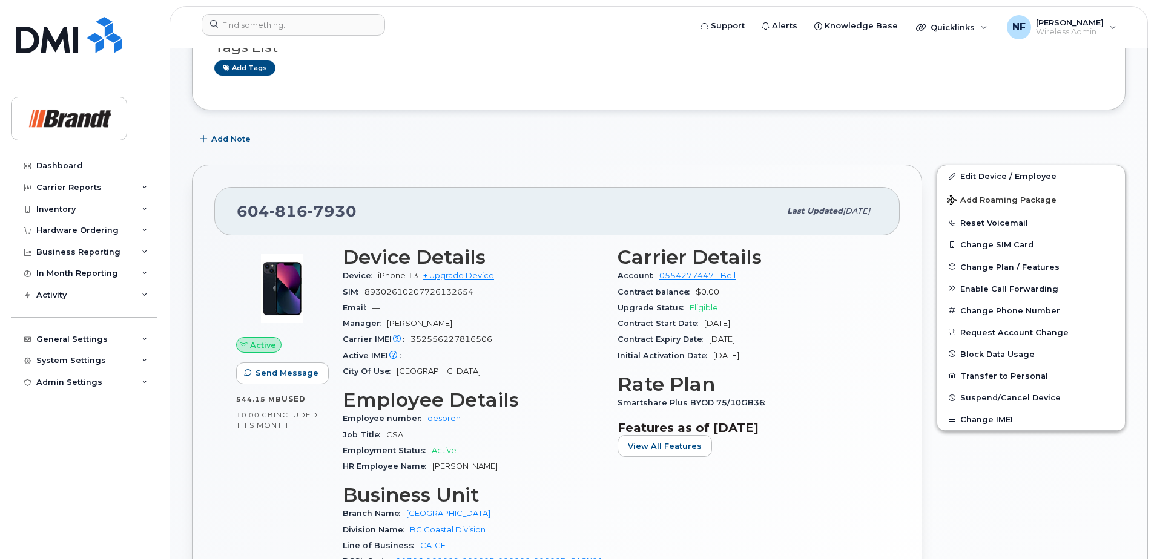
click at [441, 342] on span "352556227816506" at bounding box center [451, 339] width 82 height 9
copy span "352556227816506"
